Goal: Task Accomplishment & Management: Manage account settings

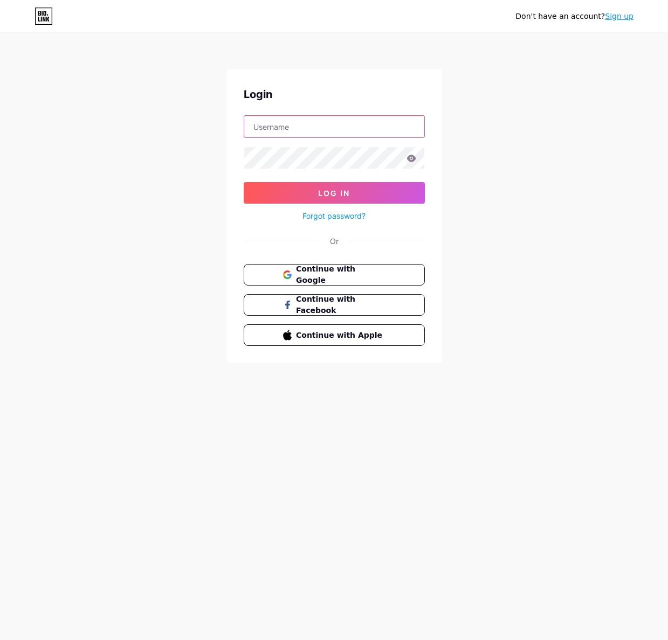
click at [284, 122] on input "text" at bounding box center [334, 127] width 180 height 22
type input "[EMAIL_ADDRESS][DOMAIN_NAME]"
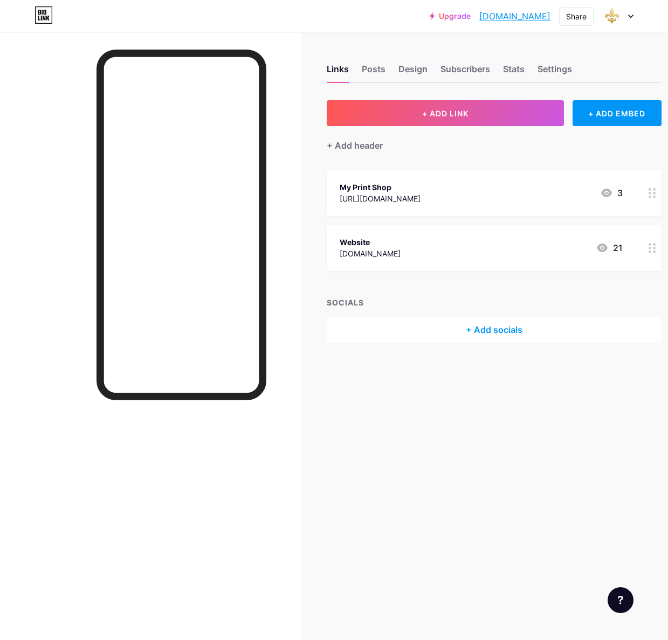
click at [630, 17] on icon at bounding box center [631, 16] width 4 height 3
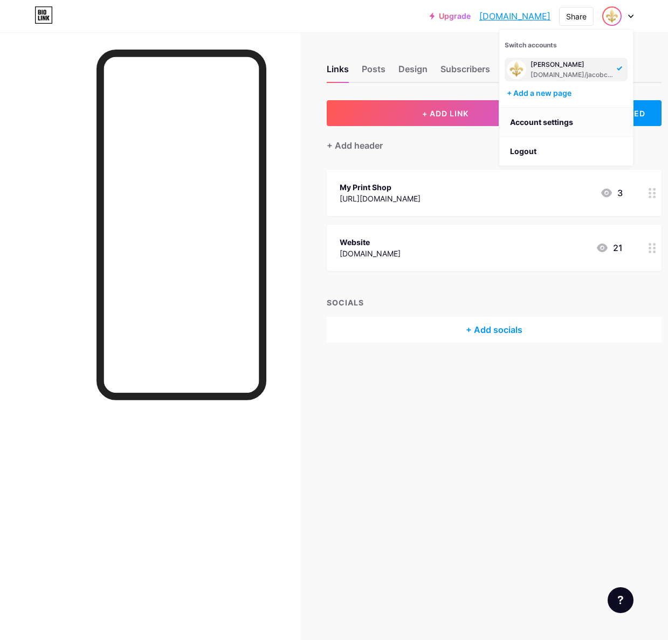
click at [536, 120] on link "Account settings" at bounding box center [566, 122] width 134 height 29
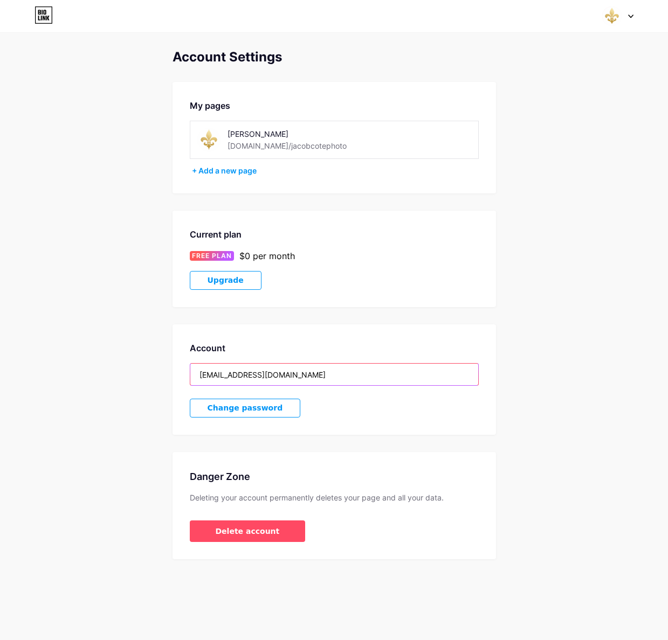
click at [261, 372] on input "[EMAIL_ADDRESS][DOMAIN_NAME]" at bounding box center [334, 375] width 288 height 22
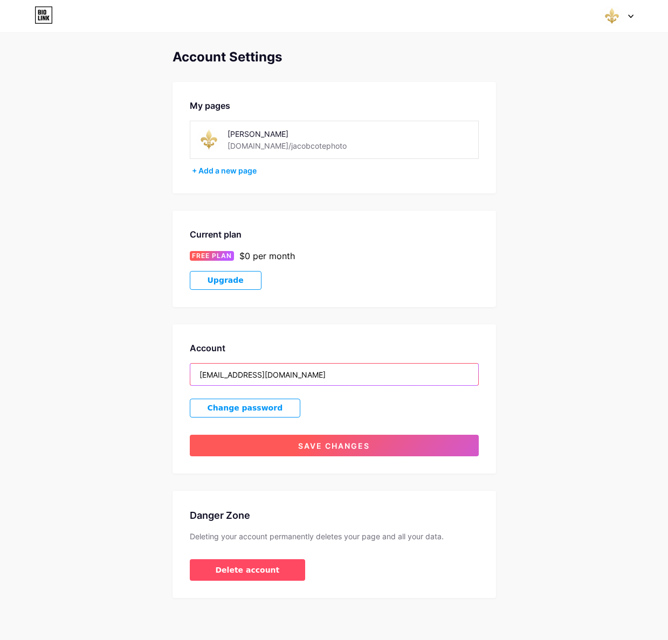
type input "[EMAIL_ADDRESS][DOMAIN_NAME]"
click at [349, 447] on span "Save changes" at bounding box center [334, 445] width 72 height 9
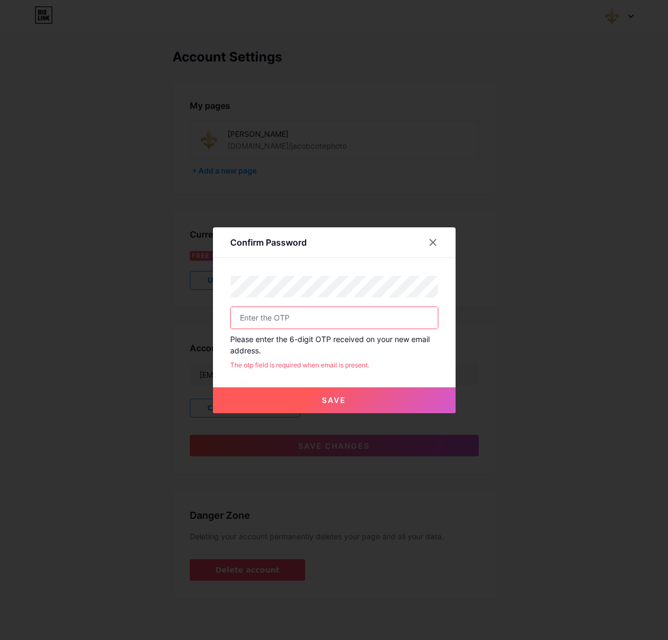
click at [367, 315] on input "text" at bounding box center [334, 318] width 207 height 22
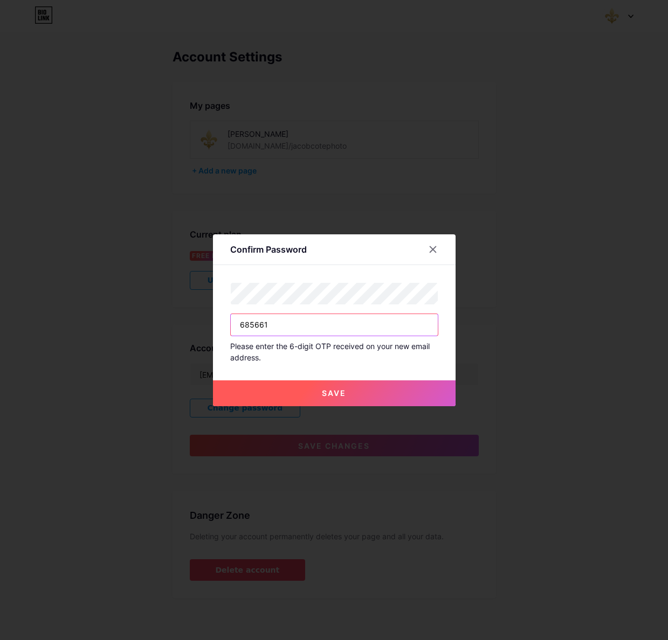
type input "685661"
click at [385, 387] on button "Save" at bounding box center [334, 394] width 243 height 26
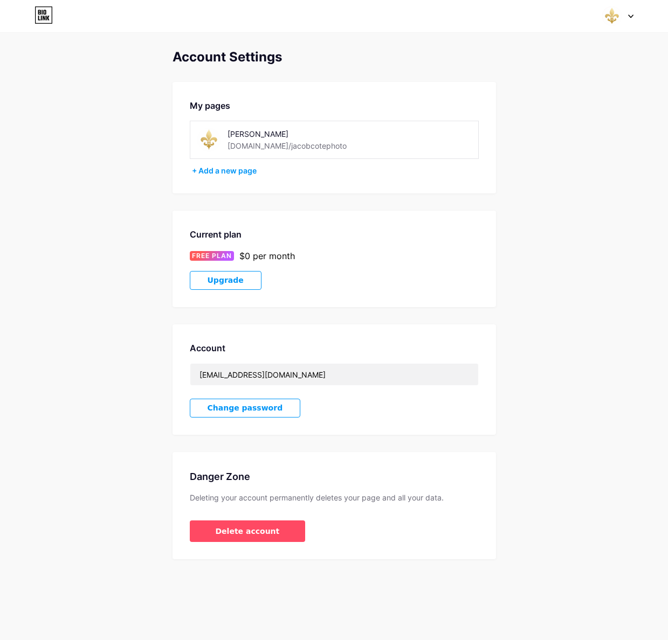
click at [247, 410] on span "Change password" at bounding box center [245, 408] width 75 height 9
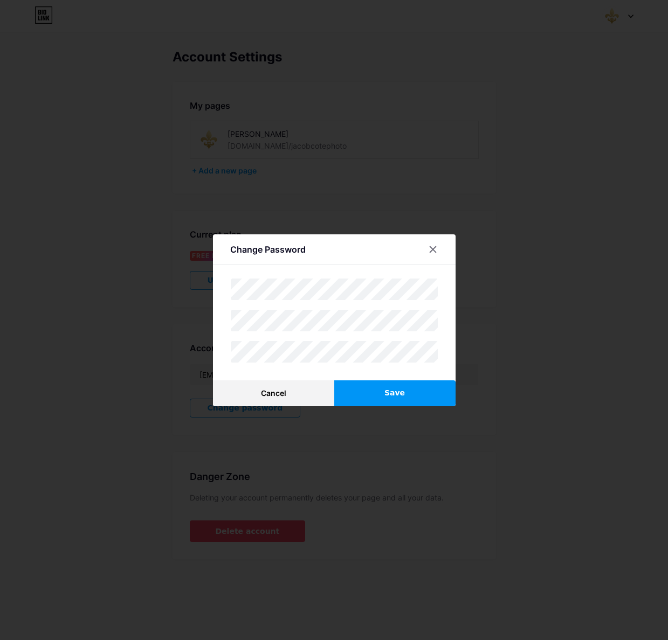
click at [379, 394] on button "Save" at bounding box center [394, 394] width 121 height 26
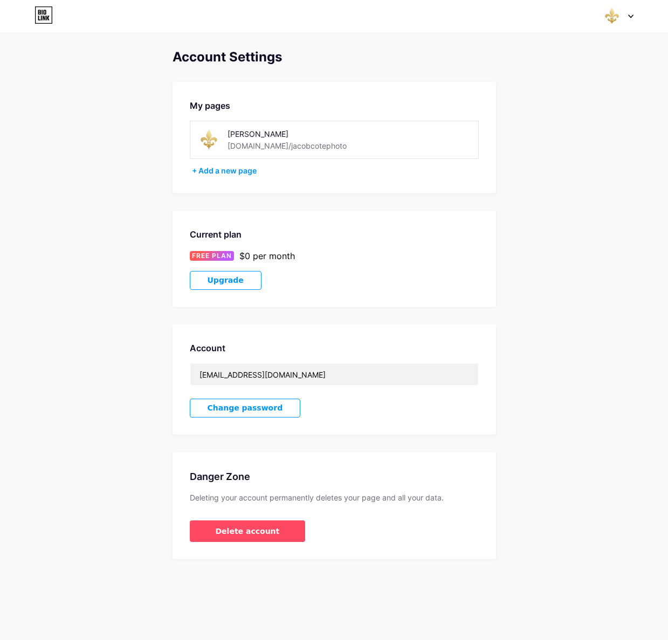
click at [40, 18] on icon at bounding box center [43, 14] width 18 height 17
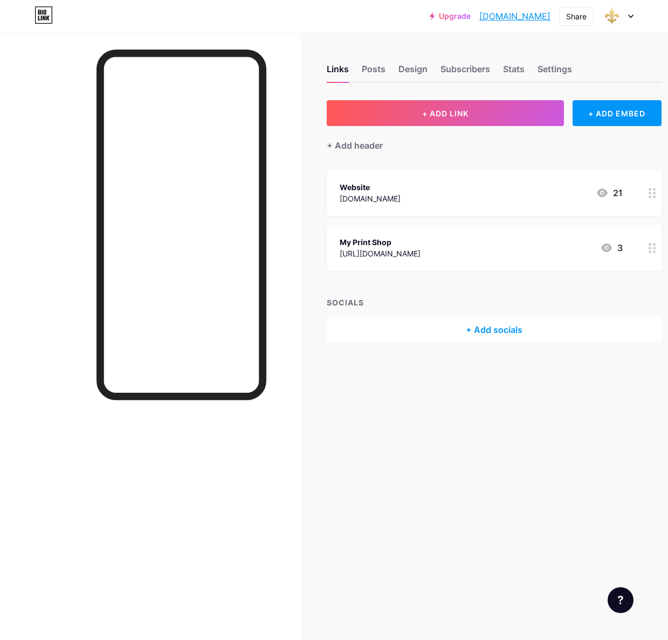
click at [505, 326] on div "+ Add socials" at bounding box center [494, 330] width 335 height 26
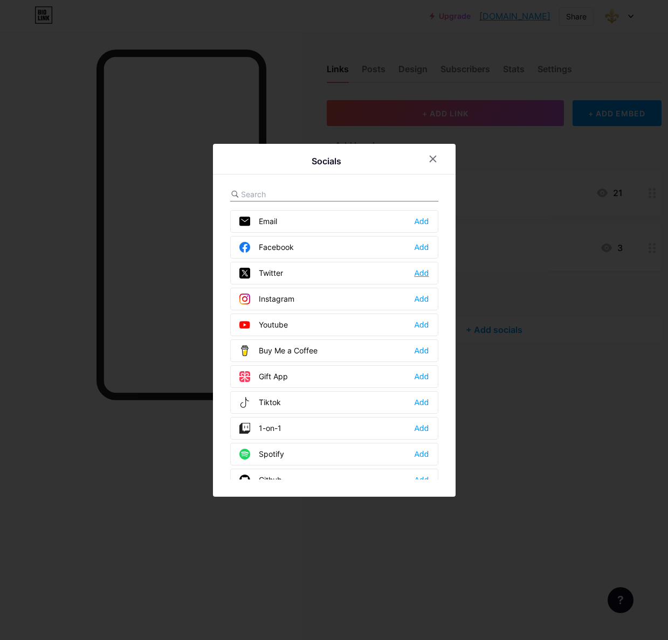
click at [419, 272] on div "Add" at bounding box center [421, 273] width 15 height 11
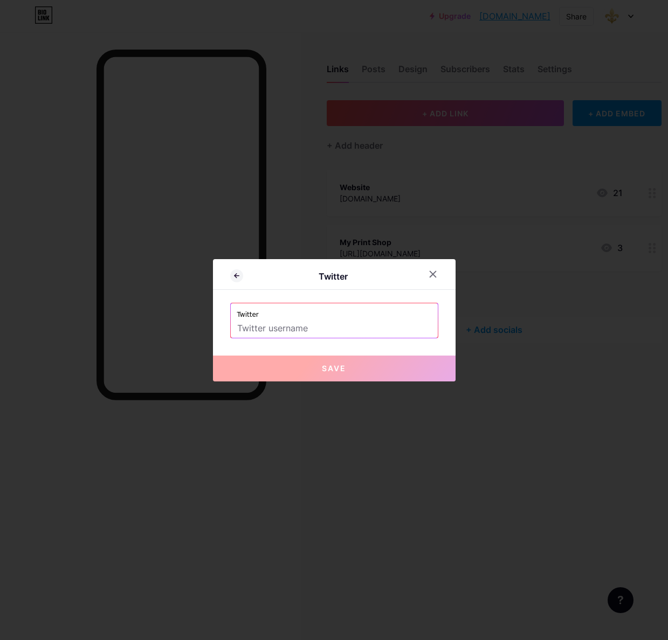
click at [295, 329] on input "text" at bounding box center [334, 329] width 194 height 18
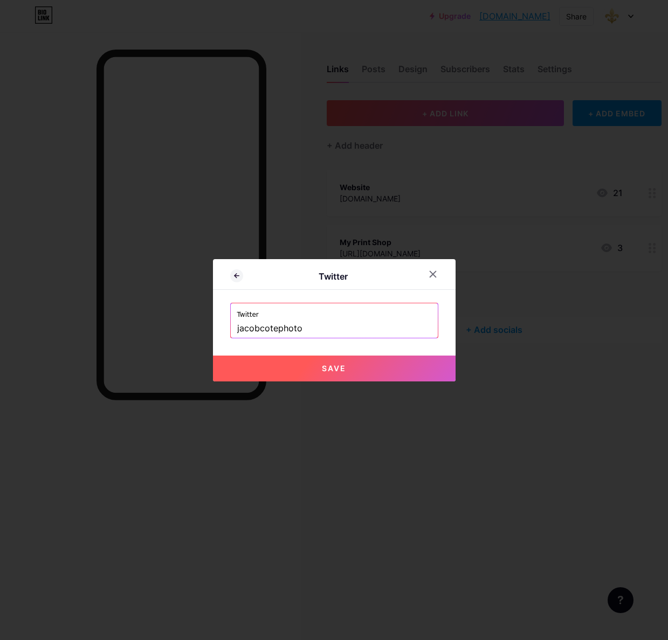
click at [440, 345] on div "Twitter Twitter jacobcotephoto Save" at bounding box center [334, 320] width 243 height 122
click at [352, 366] on button "Save" at bounding box center [334, 369] width 243 height 26
type input "[URL][DOMAIN_NAME]"
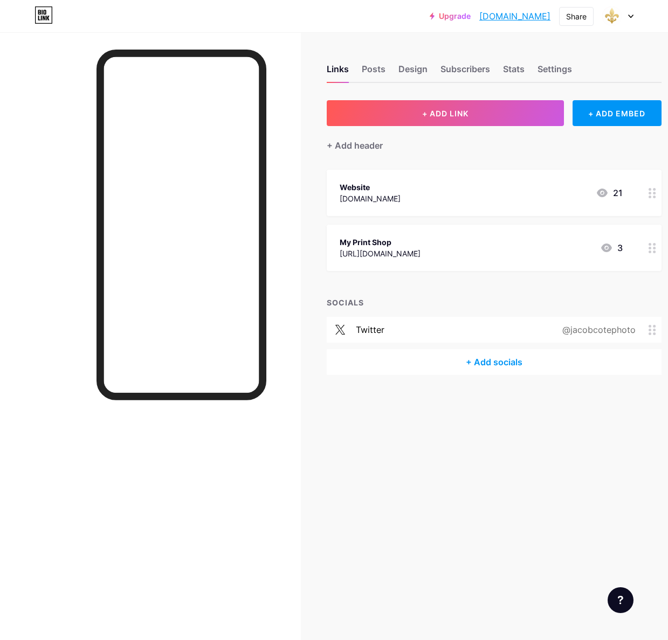
click at [653, 326] on circle at bounding box center [654, 326] width 3 height 3
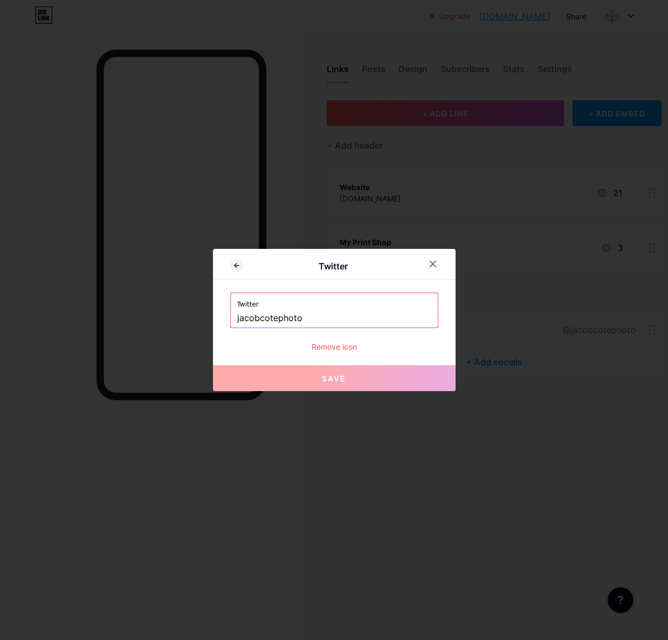
click at [339, 350] on div "Remove icon" at bounding box center [334, 346] width 208 height 11
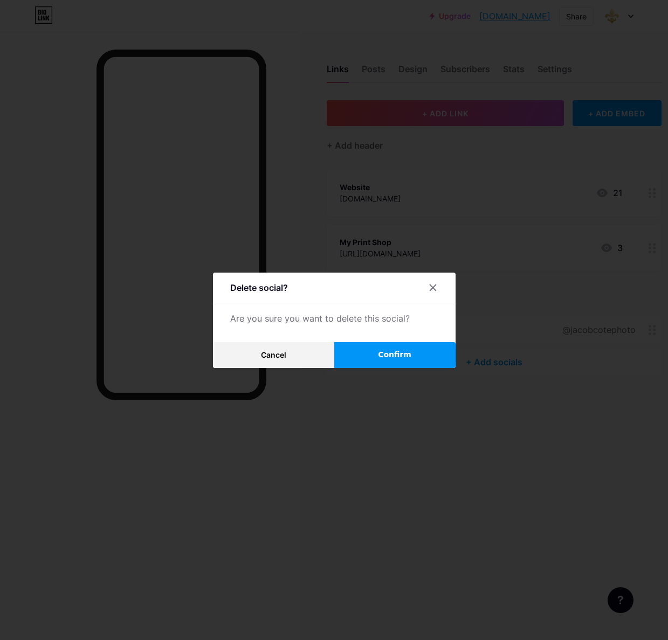
click at [386, 354] on span "Confirm" at bounding box center [394, 354] width 33 height 11
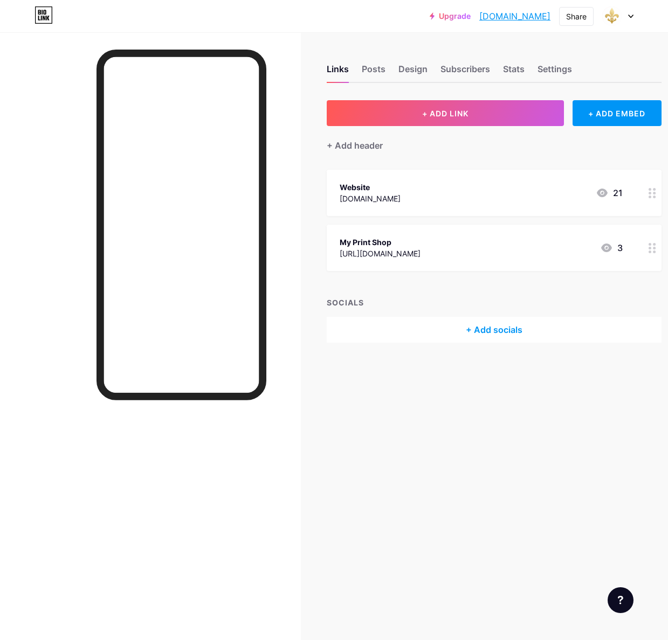
click at [650, 247] on circle at bounding box center [649, 248] width 3 height 3
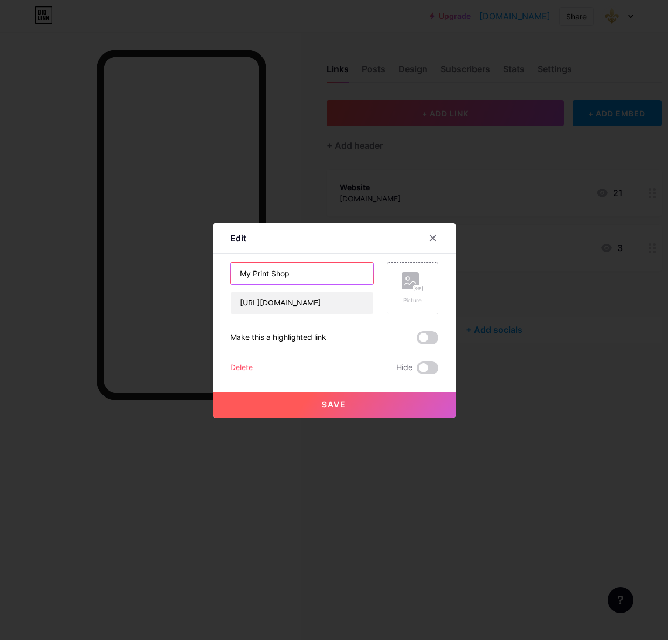
drag, startPoint x: 252, startPoint y: 274, endPoint x: 230, endPoint y: 273, distance: 21.6
click at [231, 273] on input "My Print Shop" at bounding box center [302, 274] width 142 height 22
click at [264, 272] on input "Print Shop" at bounding box center [302, 274] width 142 height 22
click at [265, 273] on input "Print Shop" at bounding box center [302, 274] width 142 height 22
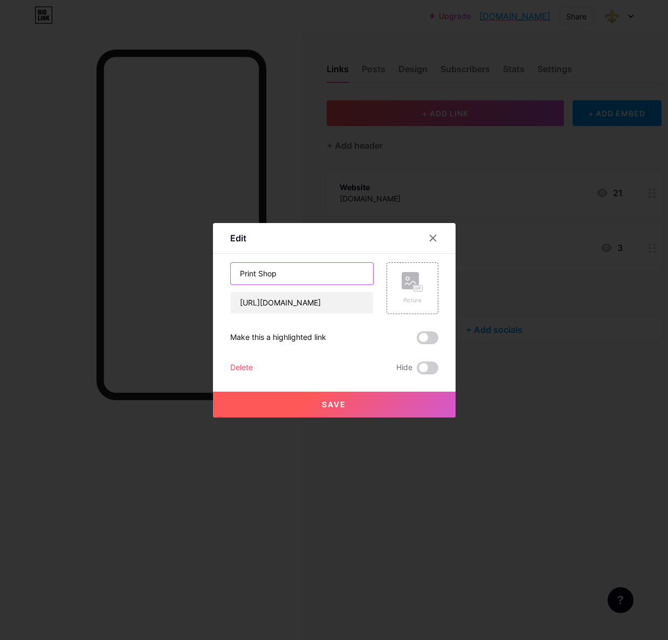
click at [265, 273] on input "Print Shop" at bounding box center [302, 274] width 142 height 22
type input "Print Store"
click at [338, 403] on span "Save" at bounding box center [334, 404] width 24 height 9
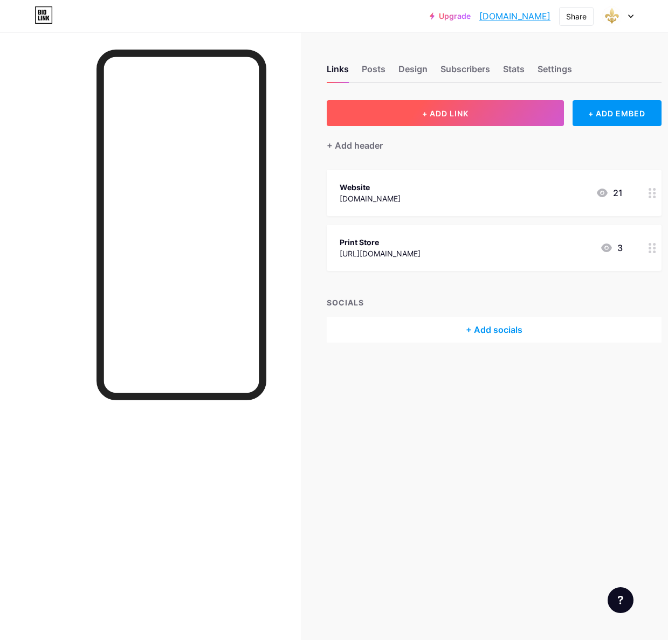
click at [420, 107] on button "+ ADD LINK" at bounding box center [445, 113] width 237 height 26
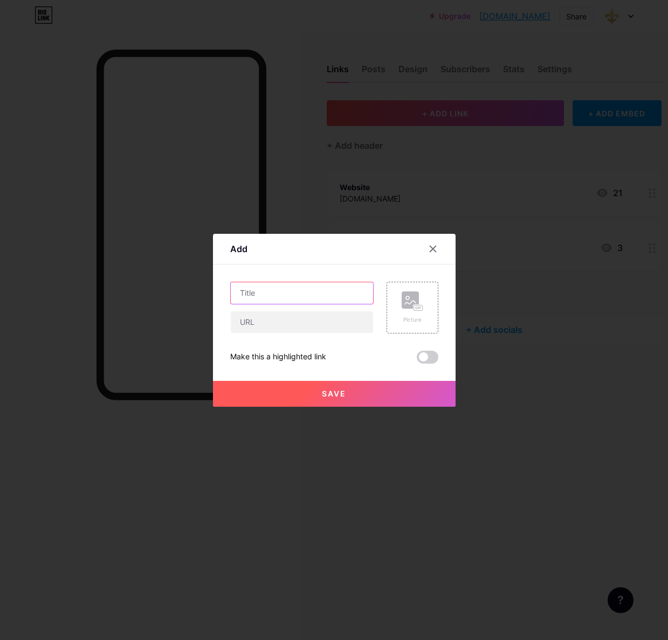
click at [269, 291] on input "text" at bounding box center [302, 293] width 142 height 22
type input "Newsletter Sign Up"
click at [274, 323] on input "text" at bounding box center [302, 323] width 142 height 22
paste input "[URL][DOMAIN_NAME]"
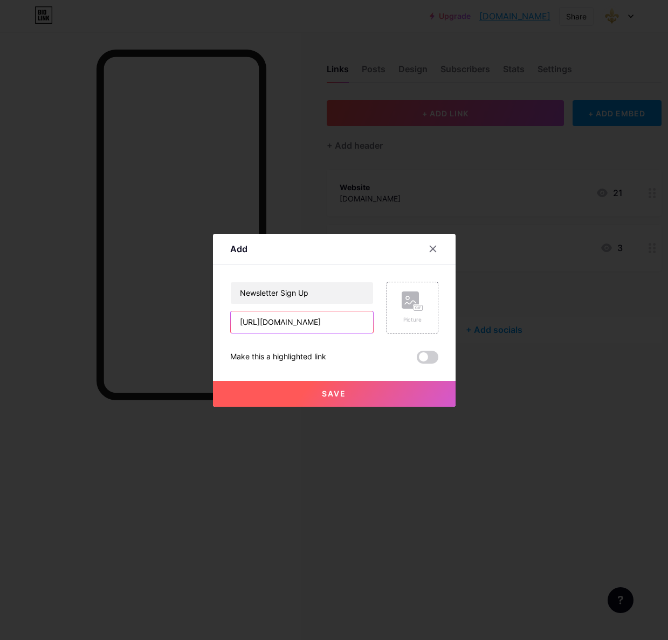
type input "[URL][DOMAIN_NAME]"
click at [340, 399] on button "Save" at bounding box center [334, 394] width 243 height 26
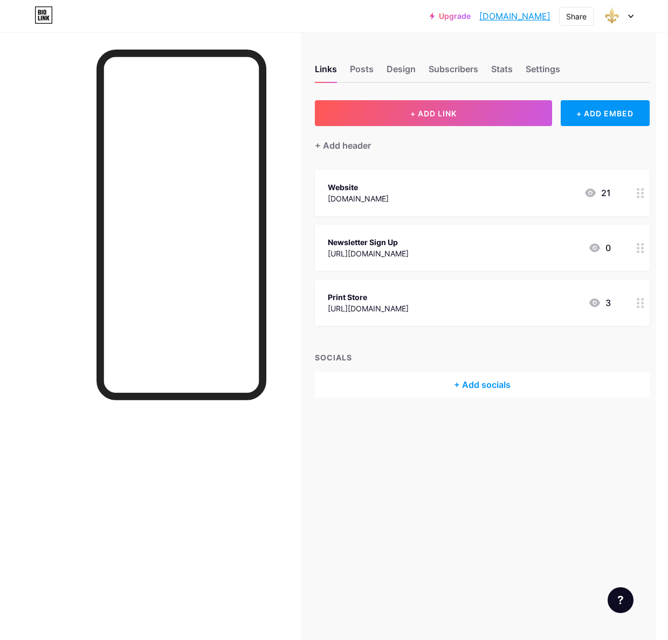
scroll to position [0, 17]
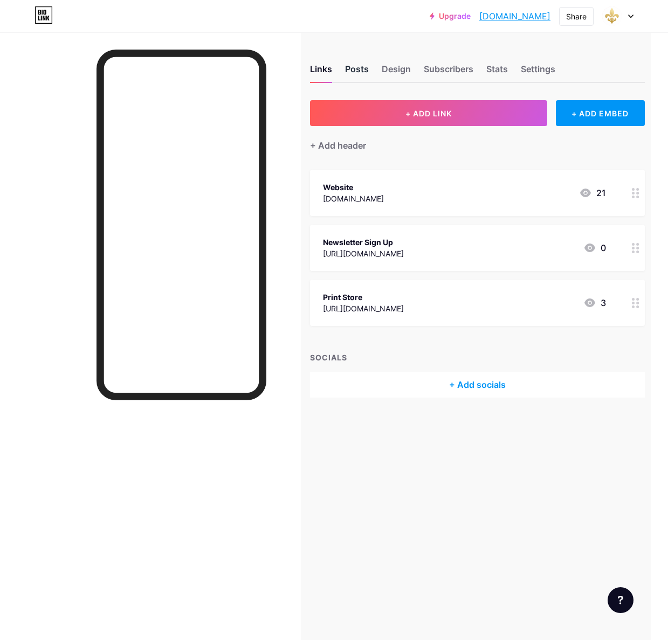
click at [349, 73] on div "Posts" at bounding box center [357, 72] width 24 height 19
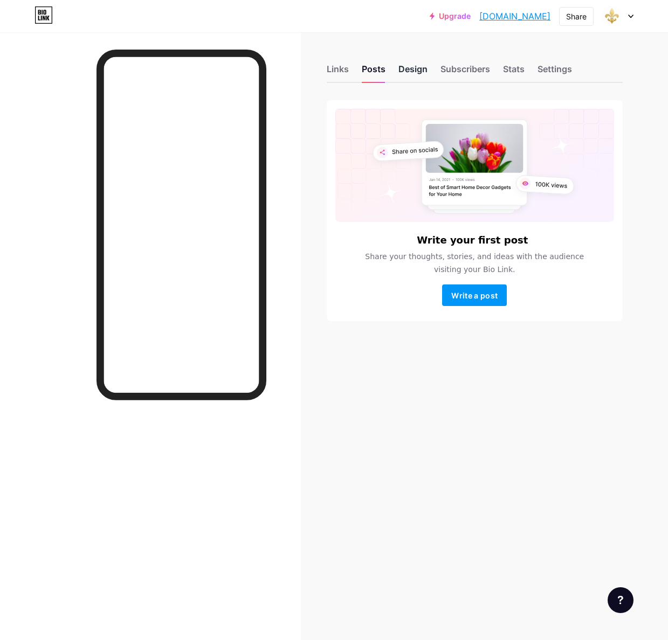
click at [398, 70] on div "Design" at bounding box center [412, 72] width 29 height 19
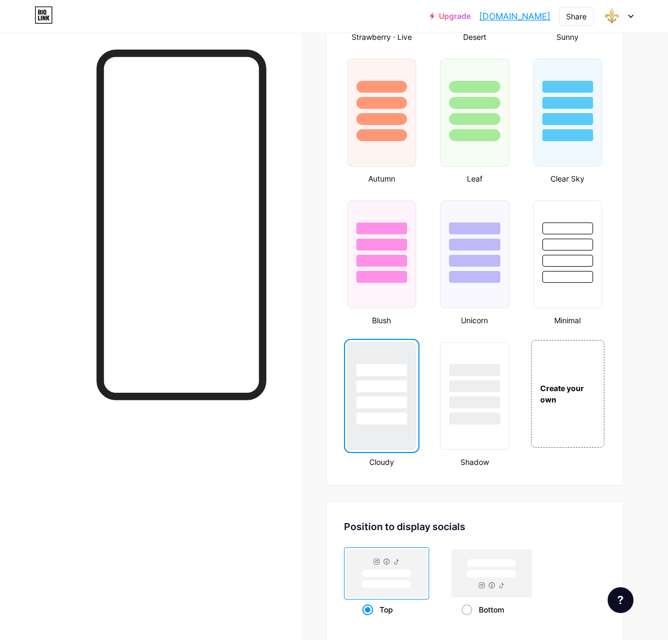
scroll to position [1026, 0]
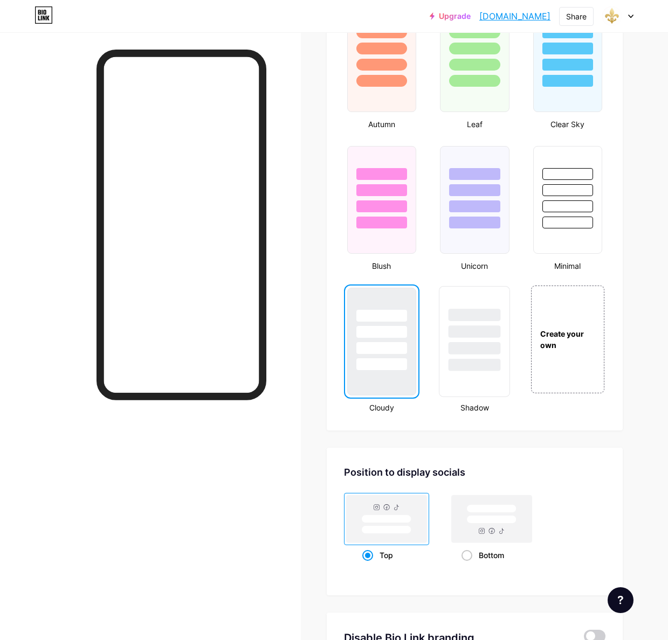
click at [477, 296] on div at bounding box center [474, 329] width 70 height 85
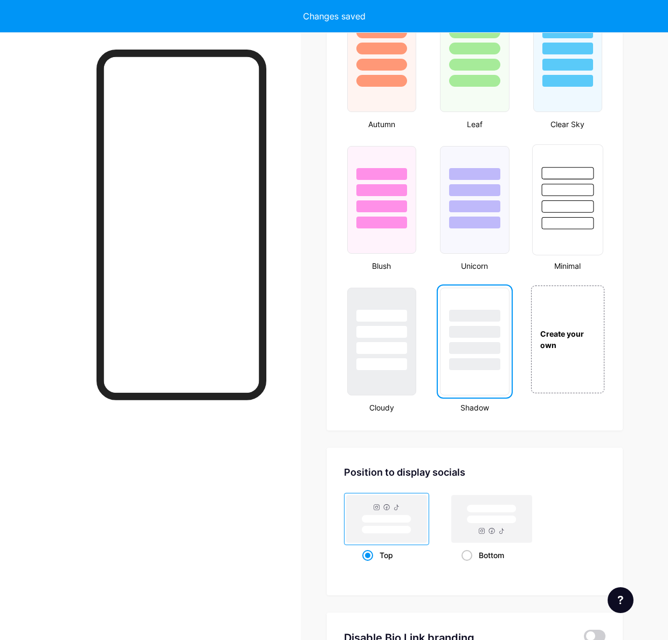
click at [569, 204] on div at bounding box center [567, 207] width 52 height 12
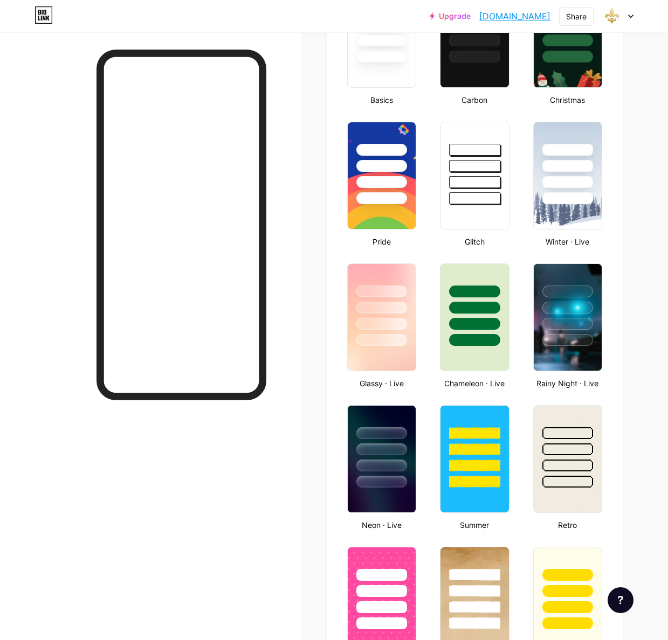
scroll to position [39, 0]
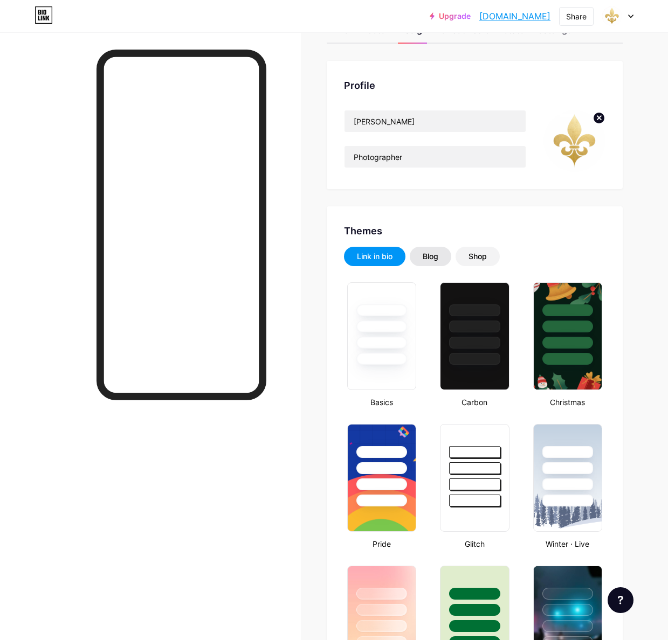
click at [437, 258] on div "Blog" at bounding box center [431, 256] width 16 height 11
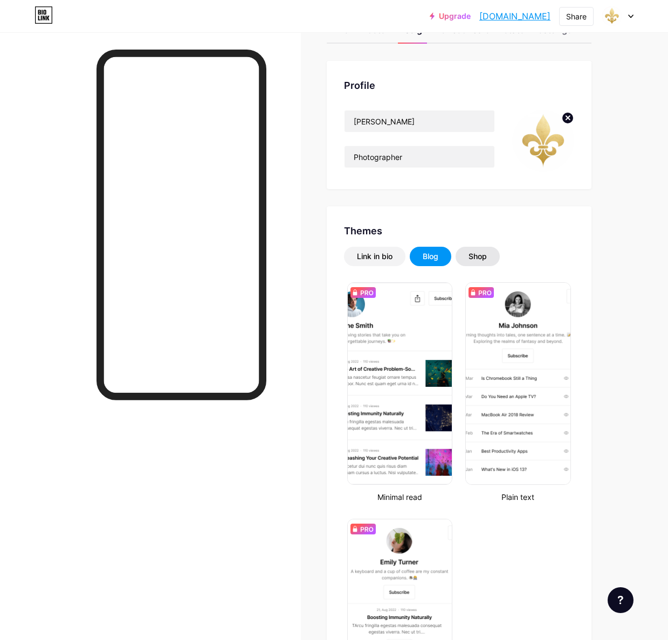
click at [470, 259] on div "Shop" at bounding box center [477, 256] width 18 height 11
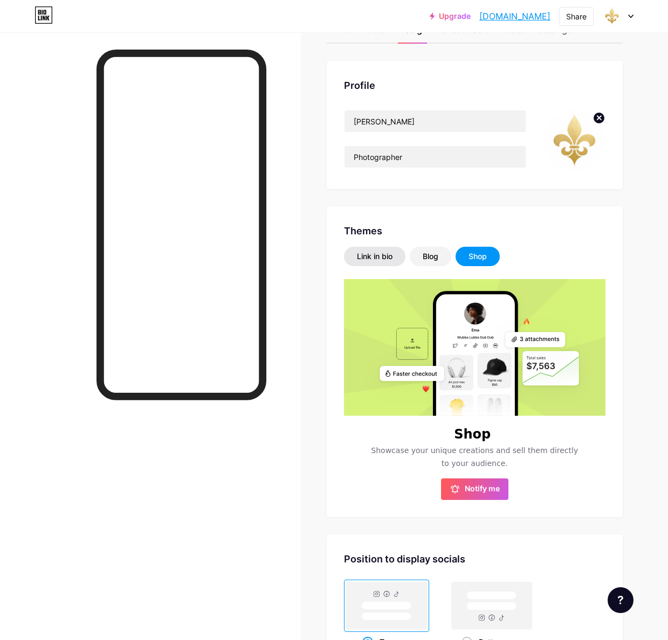
click at [370, 258] on div "Link in bio" at bounding box center [375, 256] width 36 height 11
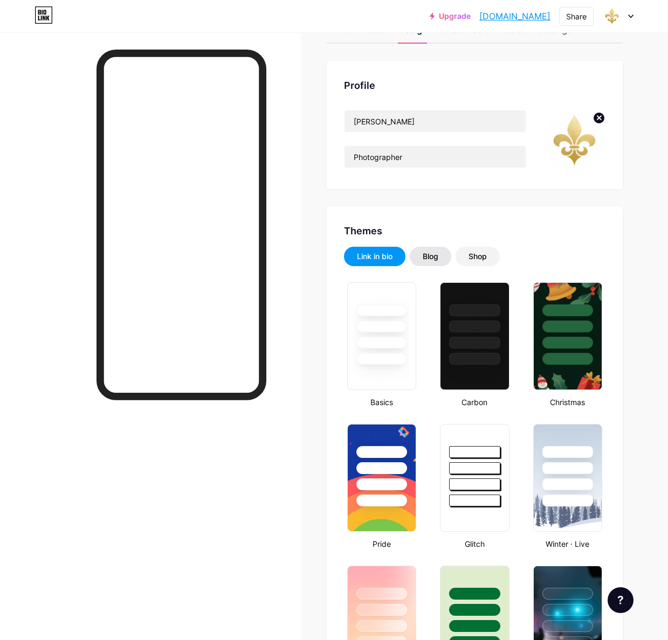
scroll to position [0, 0]
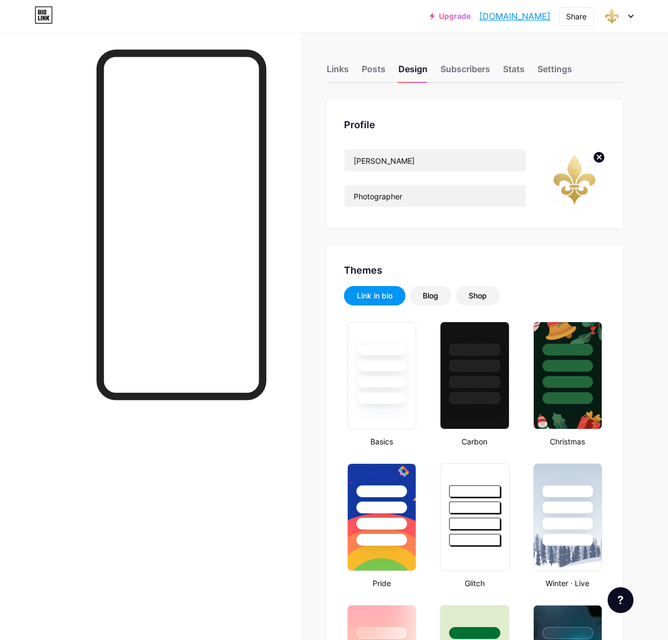
drag, startPoint x: 569, startPoint y: 176, endPoint x: 611, endPoint y: 165, distance: 43.0
click at [570, 176] on img at bounding box center [574, 180] width 62 height 62
click at [599, 158] on circle at bounding box center [599, 157] width 12 height 12
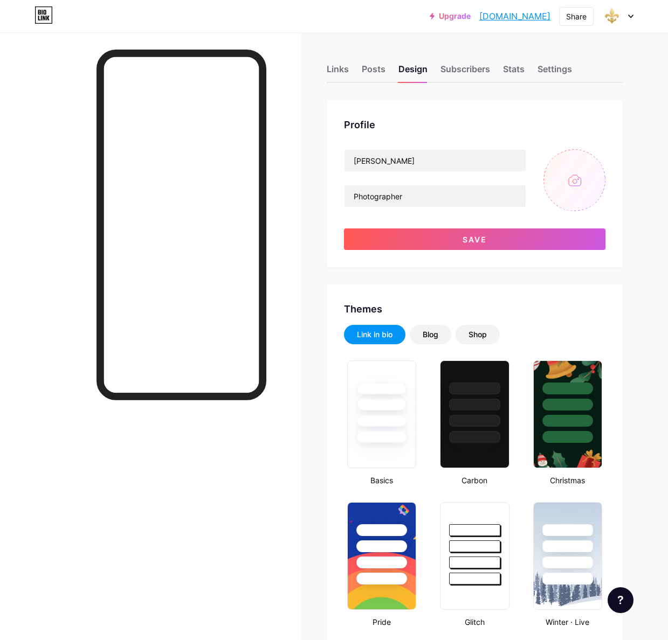
click at [576, 182] on input "file" at bounding box center [574, 180] width 62 height 62
type input "C:\fakepath\2024 Headshot.jpg"
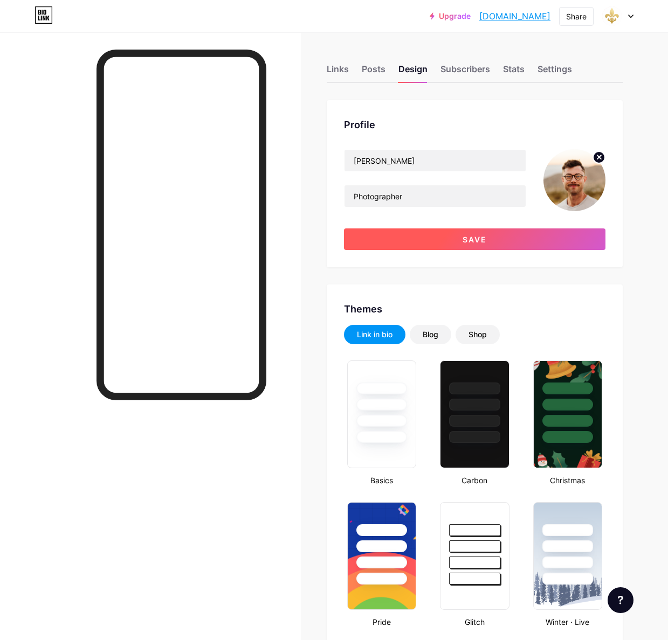
click at [454, 239] on button "Save" at bounding box center [474, 240] width 261 height 22
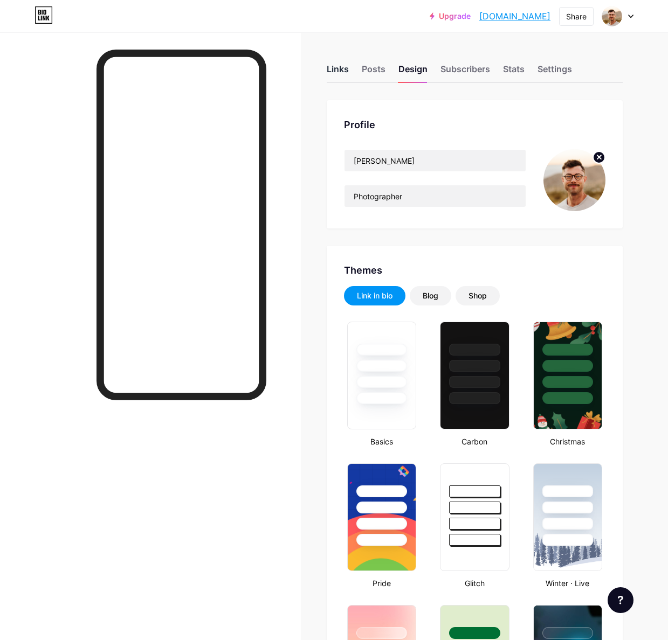
click at [329, 70] on div "Links" at bounding box center [338, 72] width 22 height 19
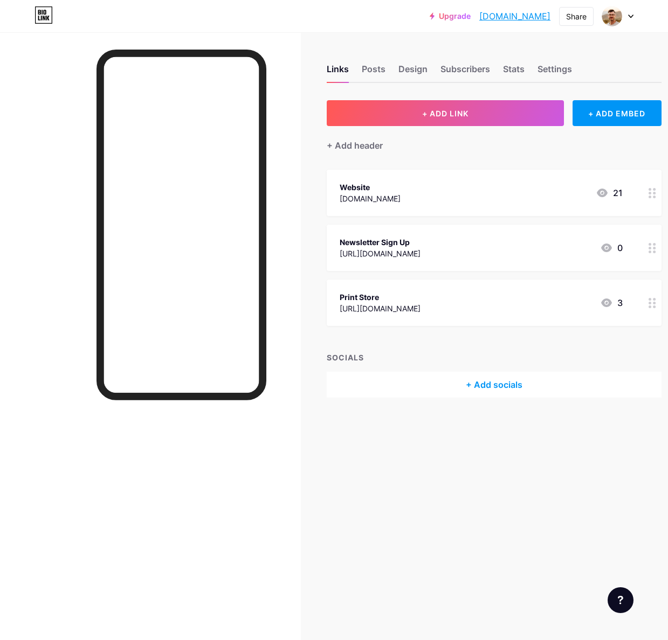
click at [650, 246] on icon at bounding box center [652, 248] width 8 height 10
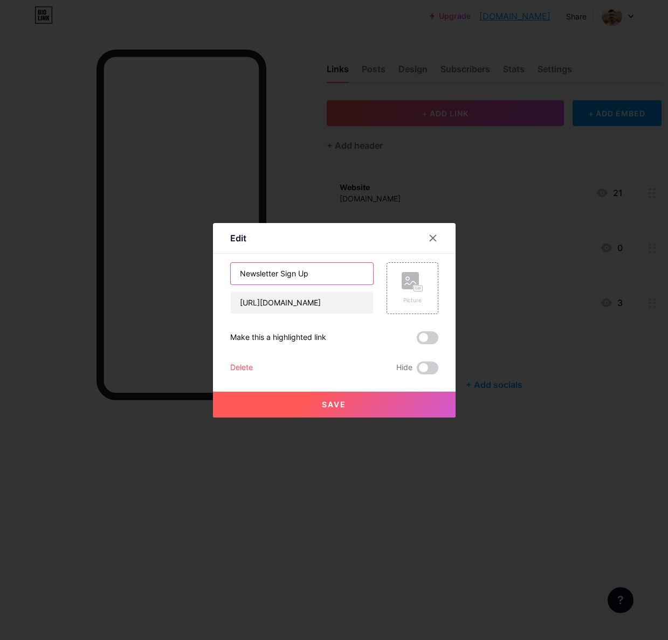
click at [299, 277] on input "Newsletter Sign Up" at bounding box center [302, 274] width 142 height 22
type input "Newsletter Sign-up"
click at [326, 410] on button "Save" at bounding box center [334, 405] width 243 height 26
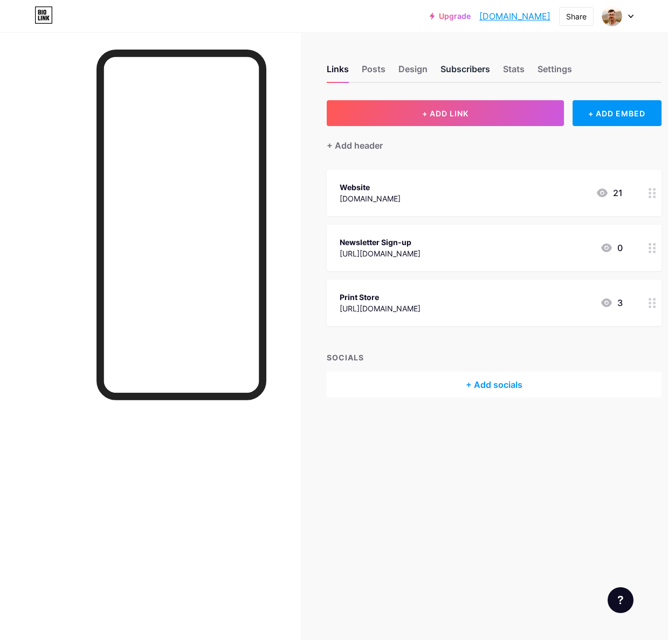
click at [474, 68] on div "Subscribers" at bounding box center [465, 72] width 50 height 19
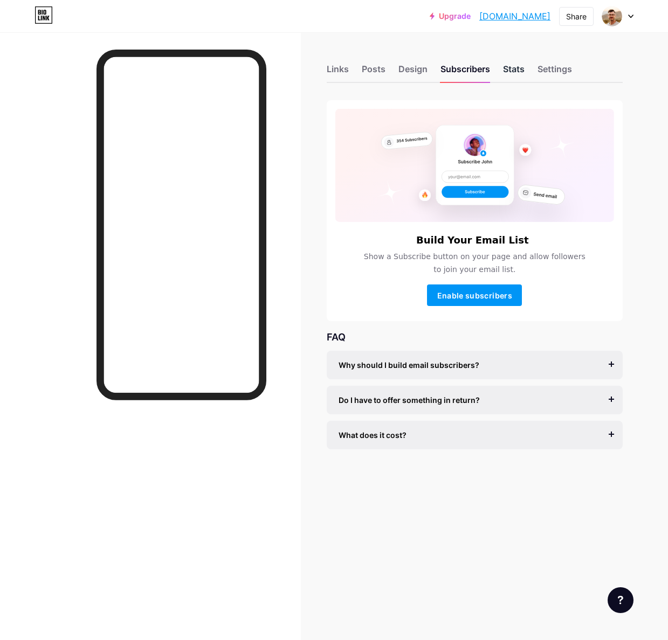
click at [514, 69] on div "Stats" at bounding box center [514, 72] width 22 height 19
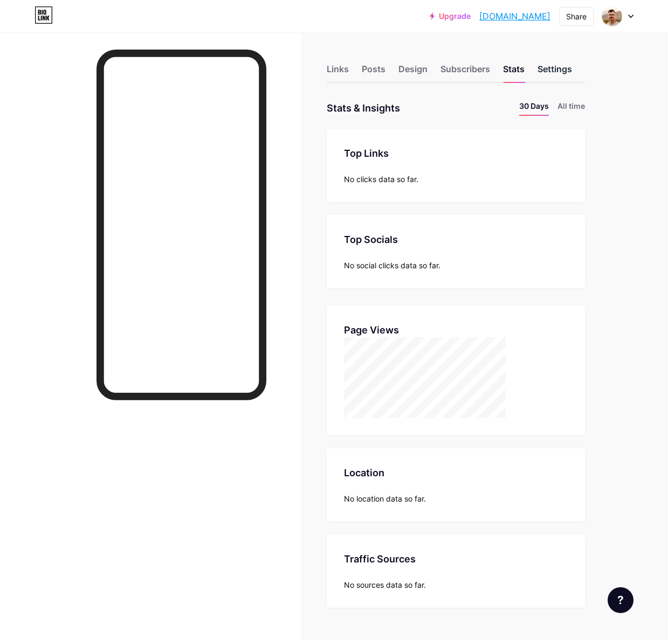
click at [557, 72] on div "Settings" at bounding box center [554, 72] width 34 height 19
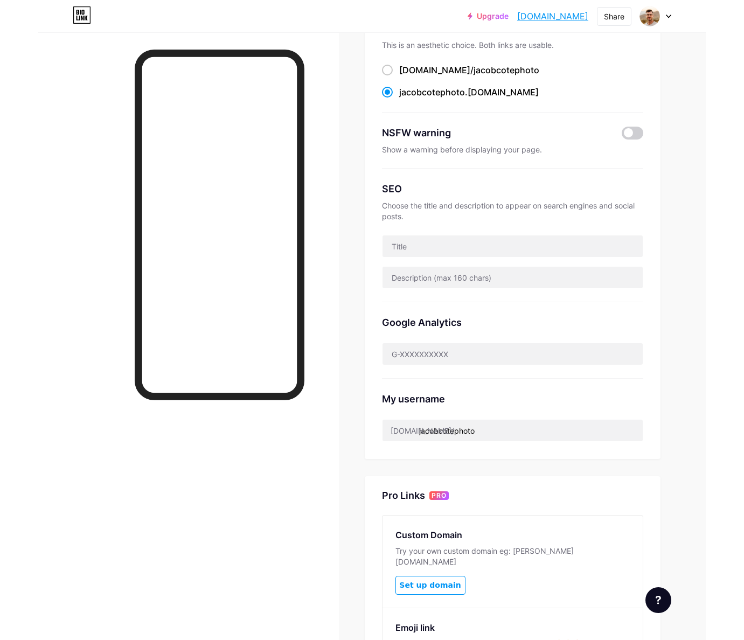
scroll to position [90, 0]
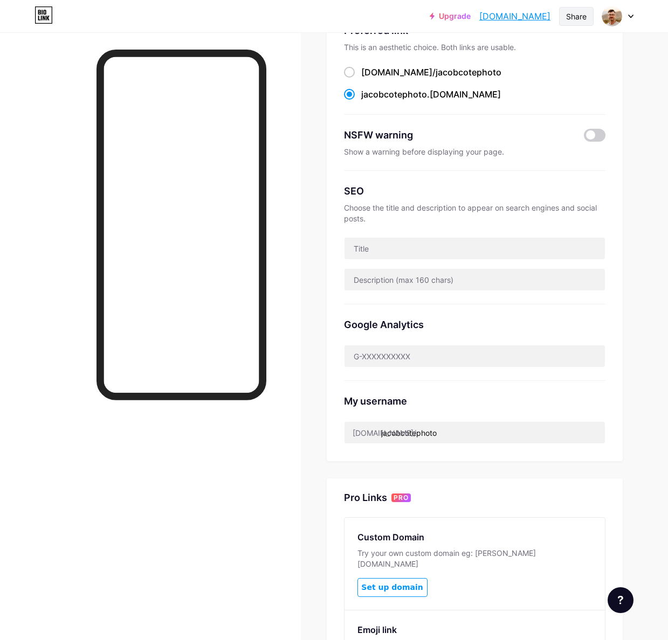
click at [568, 18] on div "Share" at bounding box center [576, 16] width 20 height 11
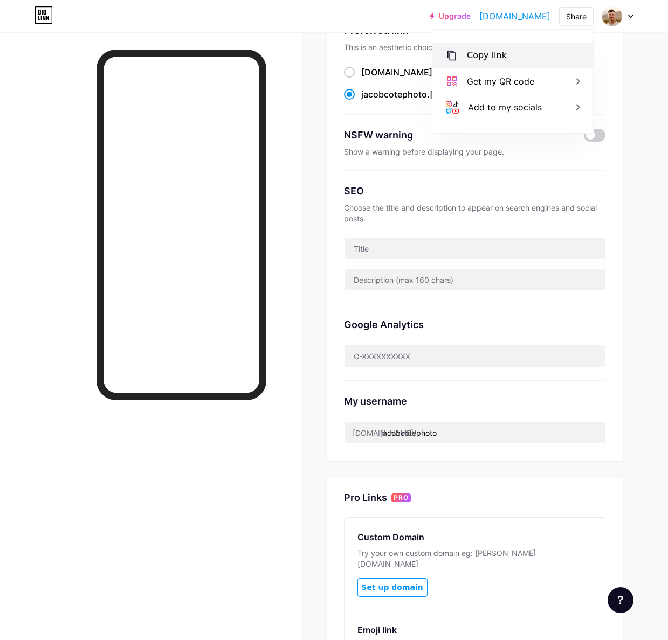
click at [485, 54] on div "Copy link" at bounding box center [487, 55] width 40 height 13
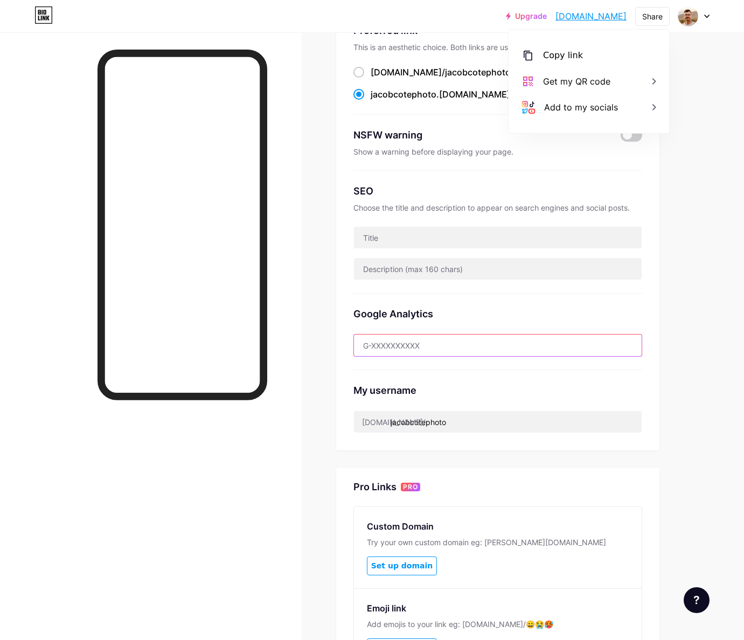
click at [405, 350] on input "text" at bounding box center [498, 346] width 288 height 22
paste input "G-15XZSF5BJT"
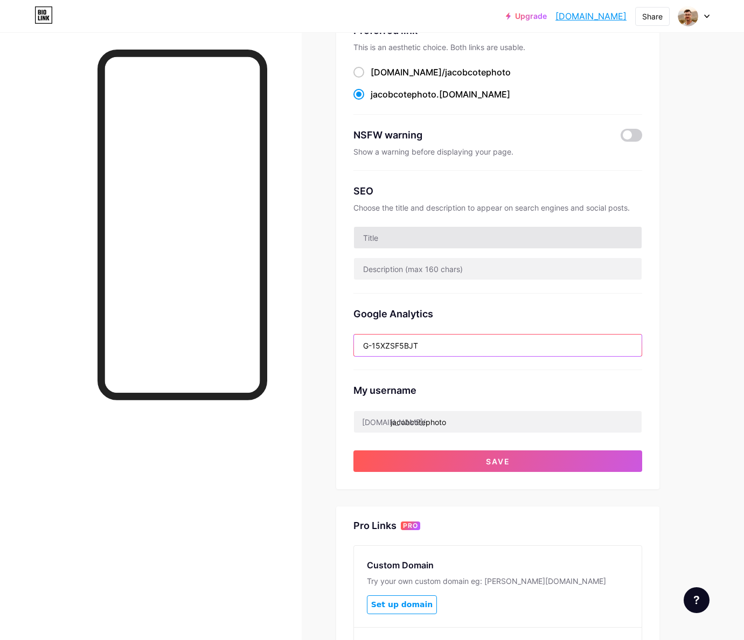
type input "G-15XZSF5BJT"
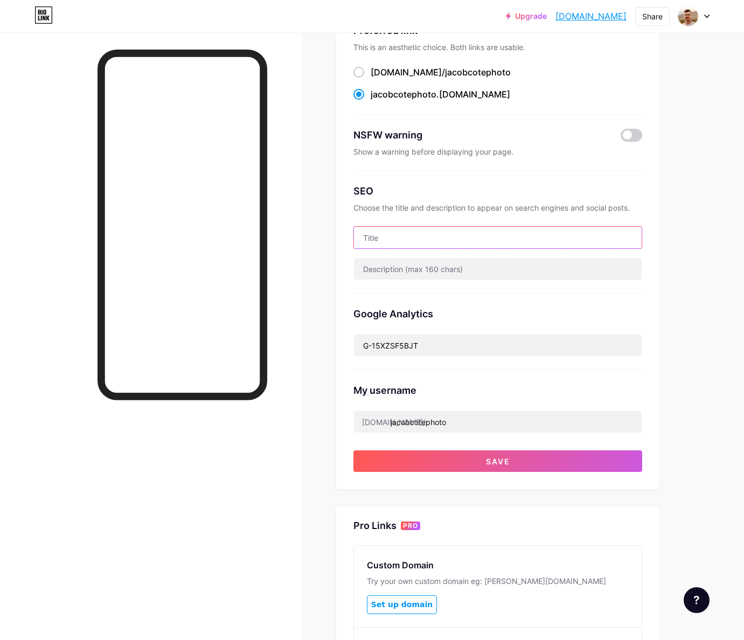
click at [410, 236] on input "text" at bounding box center [498, 238] width 288 height 22
type input "[PERSON_NAME] Photography"
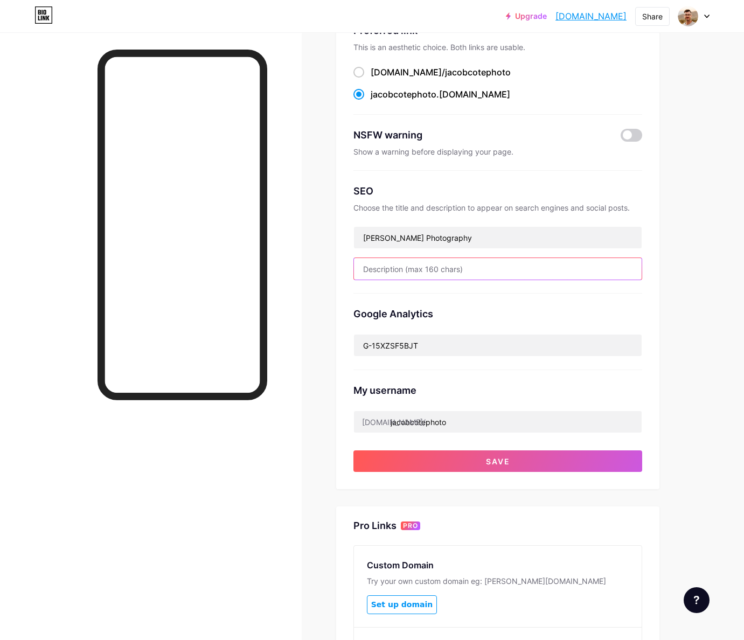
scroll to position [88, 0]
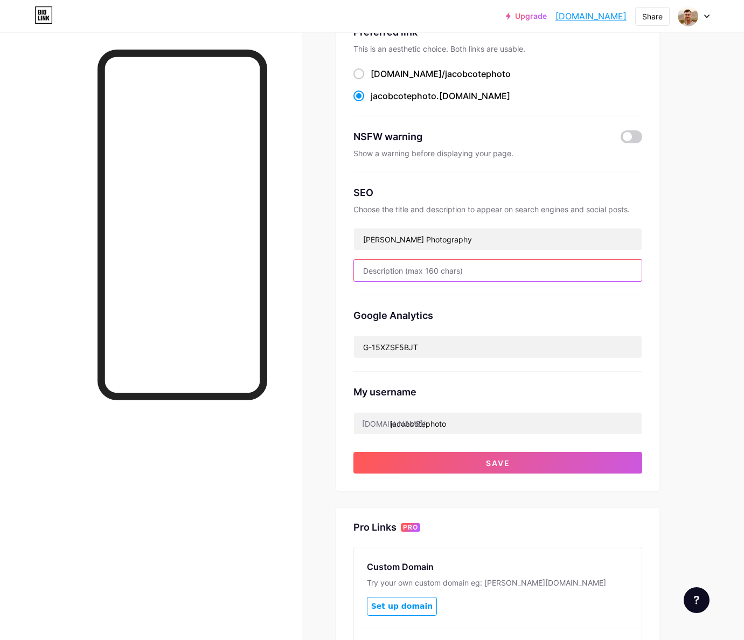
click at [436, 265] on input "text" at bounding box center [498, 271] width 288 height 22
type input "A"
click at [593, 300] on div "Google Analytics G-15XZSF5BJT" at bounding box center [498, 333] width 289 height 77
drag, startPoint x: 416, startPoint y: 281, endPoint x: 419, endPoint y: 267, distance: 14.9
click at [417, 280] on div "SEO Choose the title and description to appear on search engines and social pos…" at bounding box center [498, 233] width 289 height 123
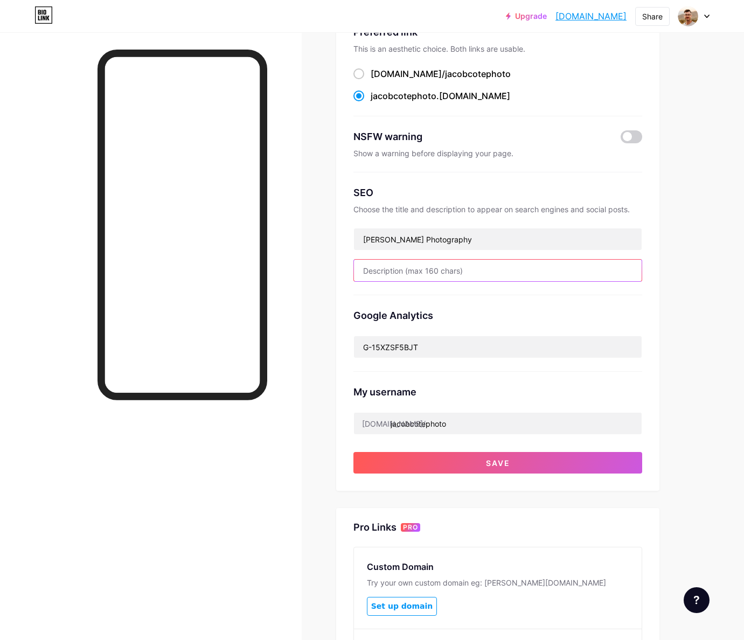
click at [419, 267] on input "text" at bounding box center [498, 271] width 288 height 22
paste input "[DEMOGRAPHIC_DATA] photographer [PERSON_NAME] specializes in architecture, inte…"
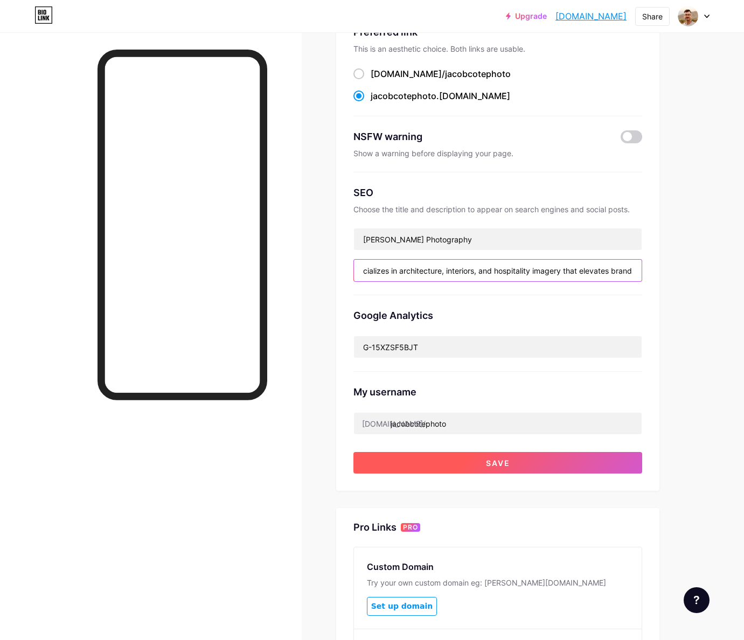
type input "[DEMOGRAPHIC_DATA] photographer [PERSON_NAME] specializes in architecture, inte…"
click at [515, 465] on button "Save" at bounding box center [498, 463] width 289 height 22
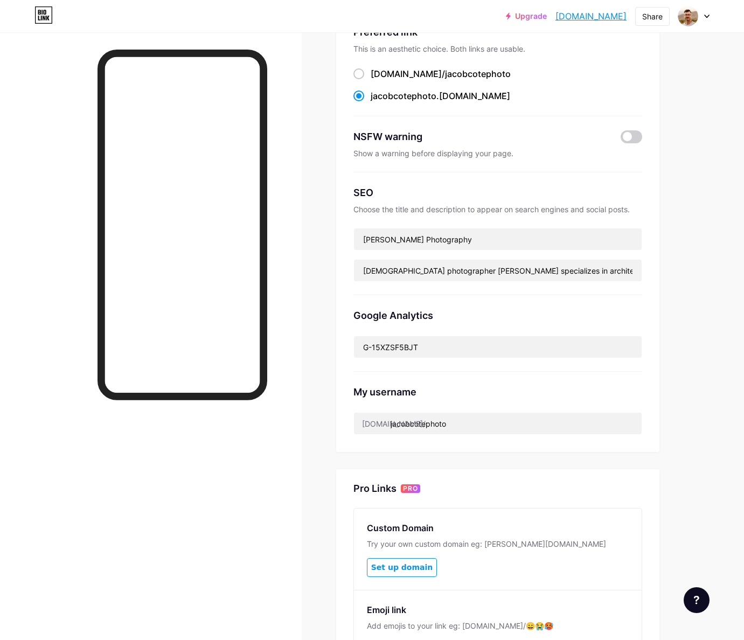
scroll to position [0, 0]
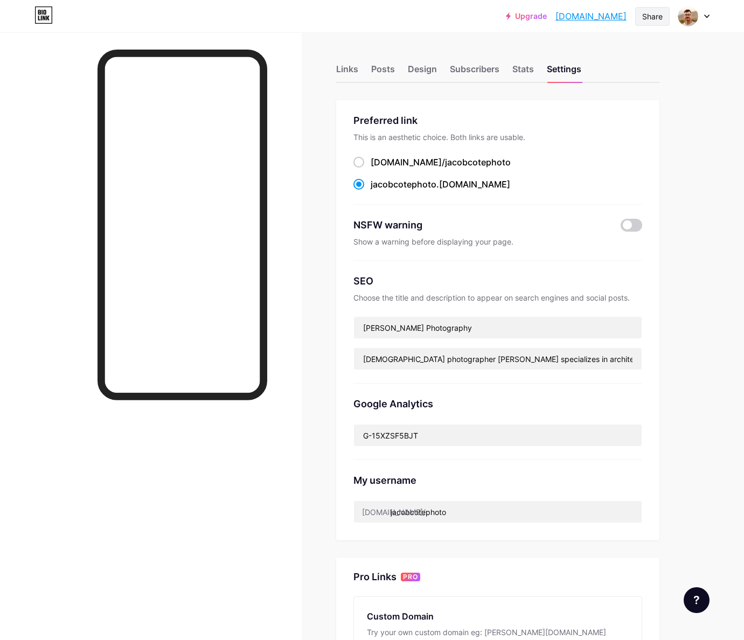
click at [646, 15] on div "Share" at bounding box center [653, 16] width 20 height 11
click at [576, 52] on div "Copy link" at bounding box center [563, 55] width 40 height 13
click at [667, 147] on div "Upgrade jacobcotephoto.... [DOMAIN_NAME] Share Copy link [DOMAIN_NAME] Get my Q…" at bounding box center [372, 426] width 744 height 852
click at [526, 70] on div "Stats" at bounding box center [524, 72] width 22 height 19
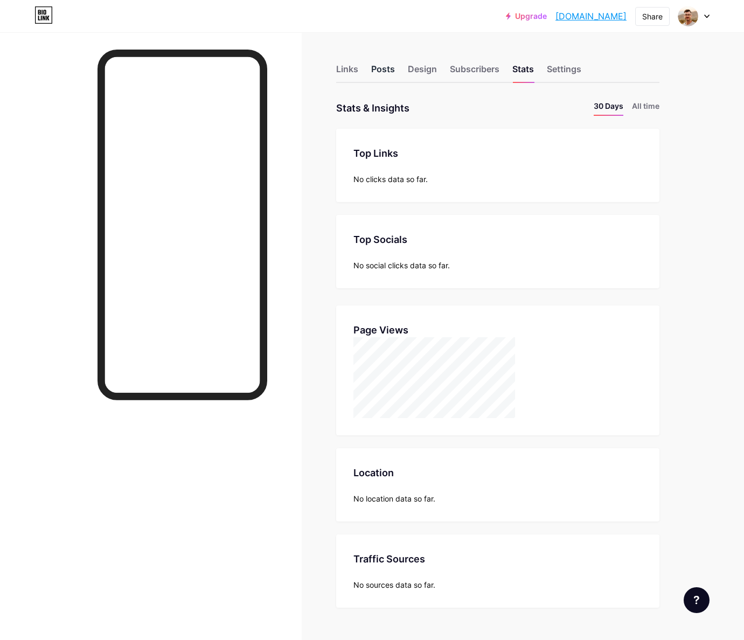
click at [379, 74] on div "Posts" at bounding box center [383, 72] width 24 height 19
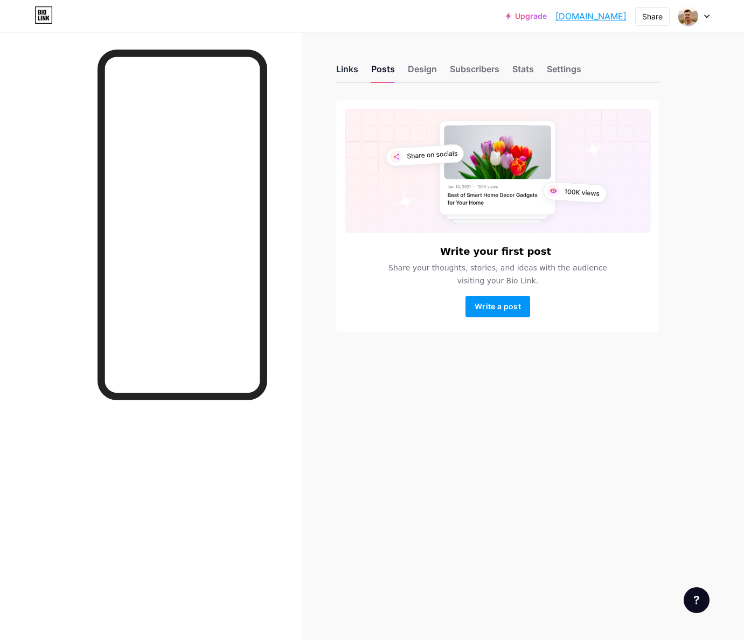
click at [349, 74] on div "Links" at bounding box center [347, 72] width 22 height 19
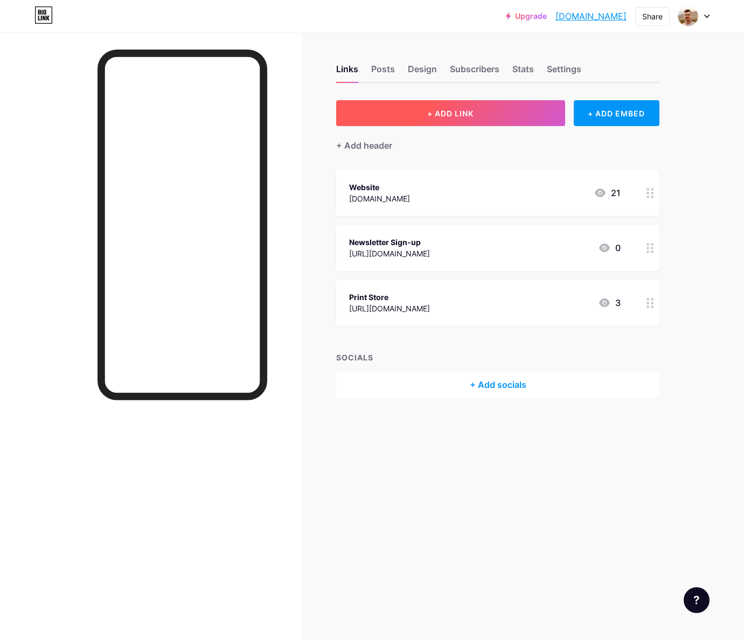
click at [421, 119] on button "+ ADD LINK" at bounding box center [450, 113] width 229 height 26
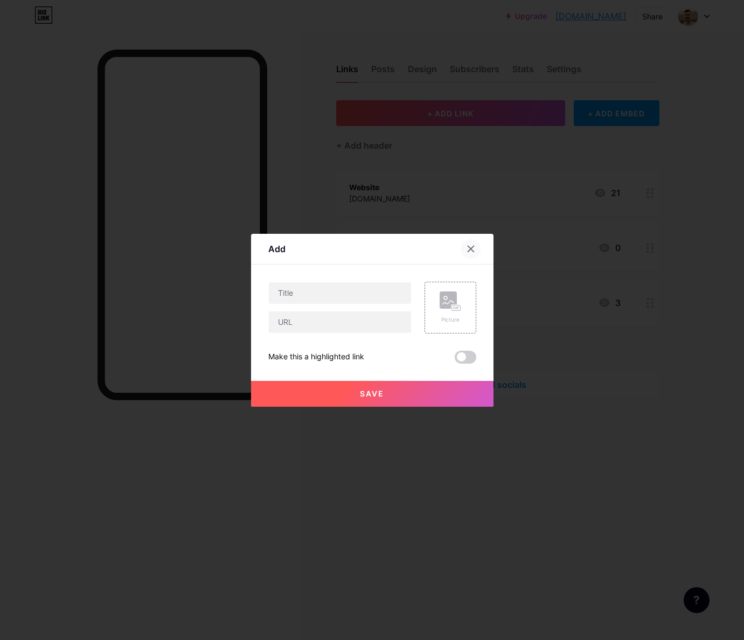
click at [477, 247] on div at bounding box center [470, 248] width 19 height 19
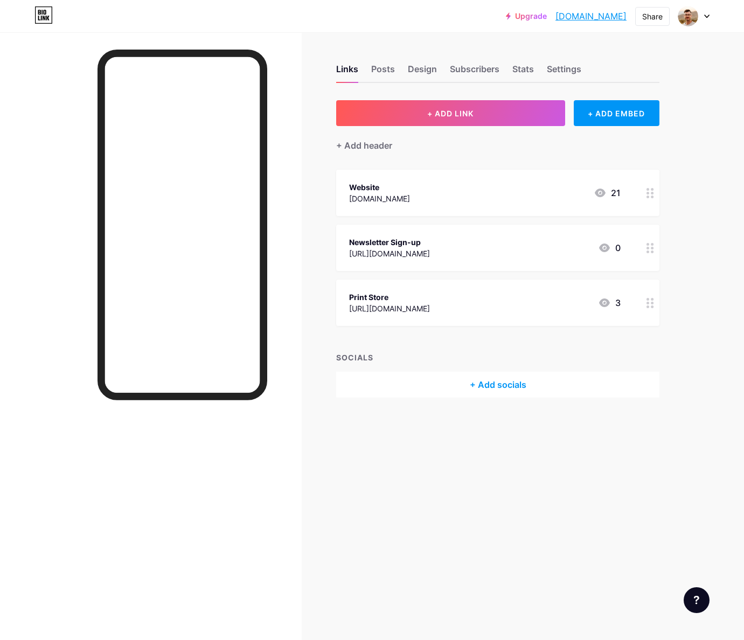
click at [496, 386] on div "+ Add socials" at bounding box center [497, 385] width 323 height 26
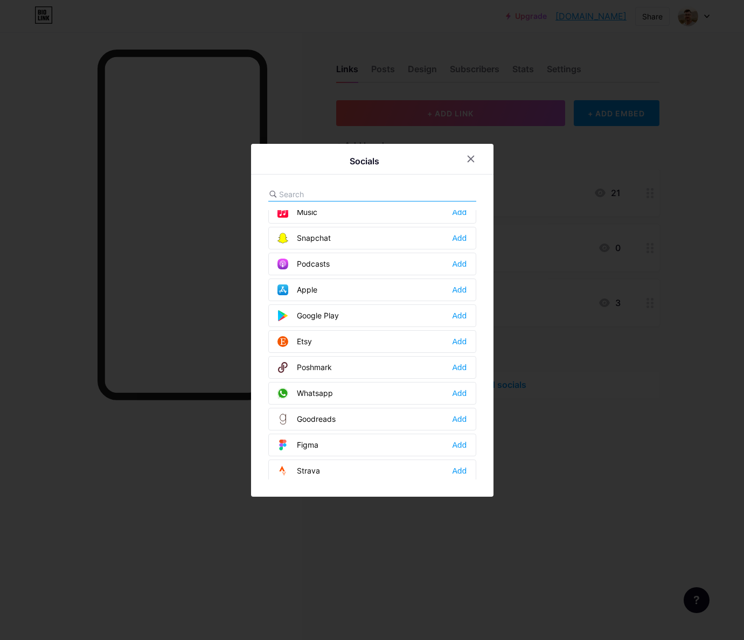
scroll to position [759, 0]
click at [324, 391] on div "Whatsapp" at bounding box center [306, 394] width 56 height 11
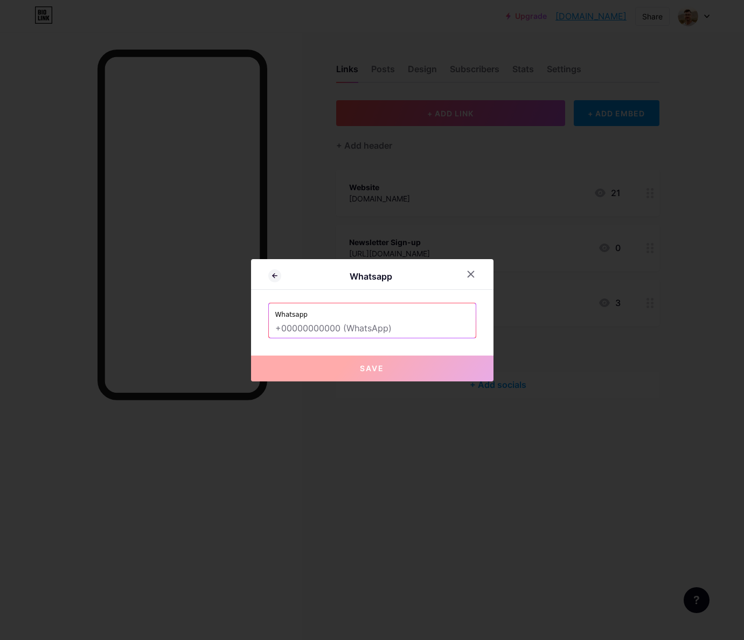
click at [332, 315] on label "Whatsapp" at bounding box center [372, 311] width 194 height 16
click at [332, 324] on input "text" at bounding box center [372, 329] width 194 height 18
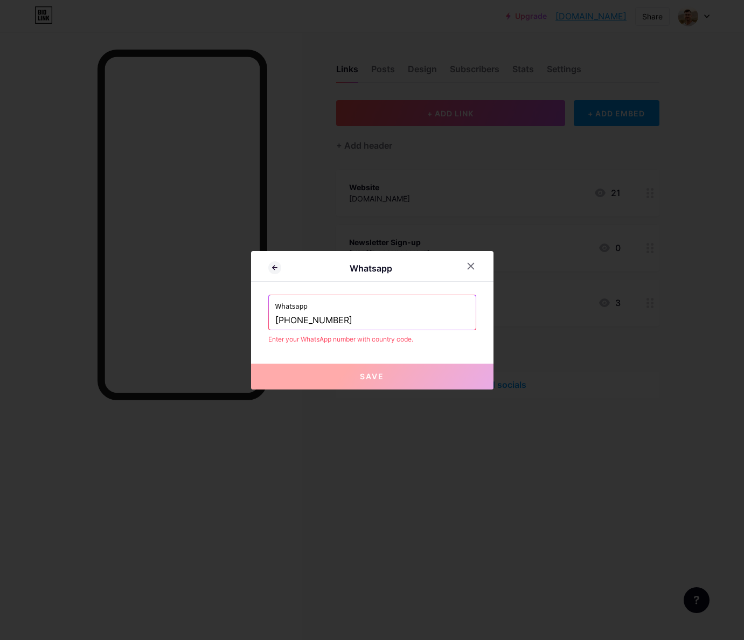
type input "[PHONE_NUMBER]"
click at [497, 340] on div at bounding box center [372, 320] width 744 height 640
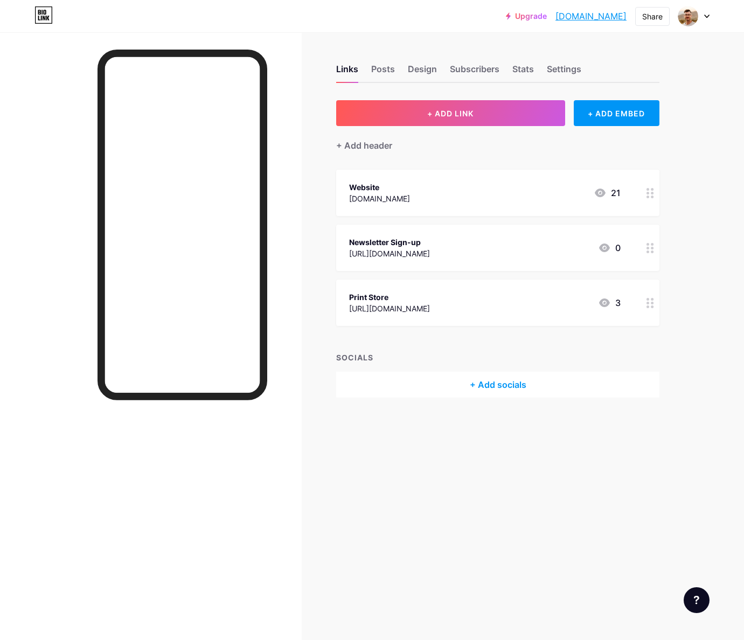
click at [539, 386] on div "+ Add socials" at bounding box center [497, 385] width 323 height 26
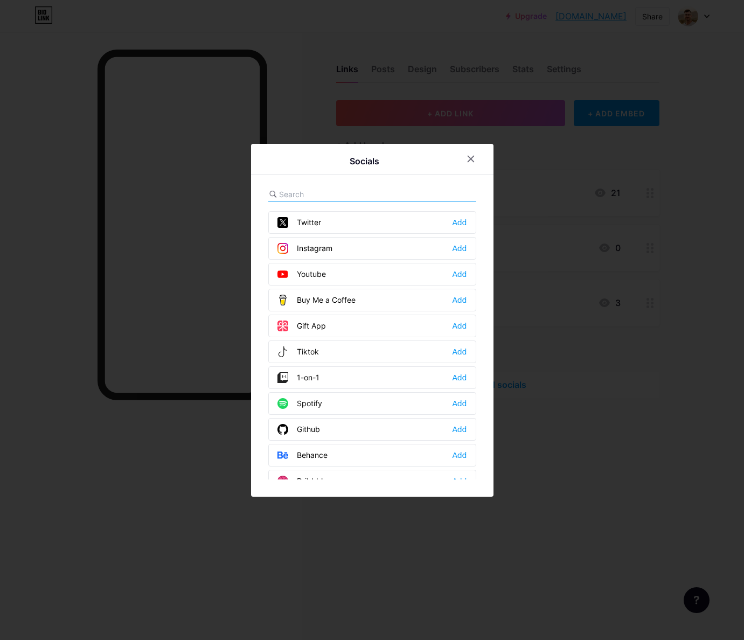
scroll to position [0, 0]
click at [459, 218] on div "Add" at bounding box center [459, 221] width 15 height 11
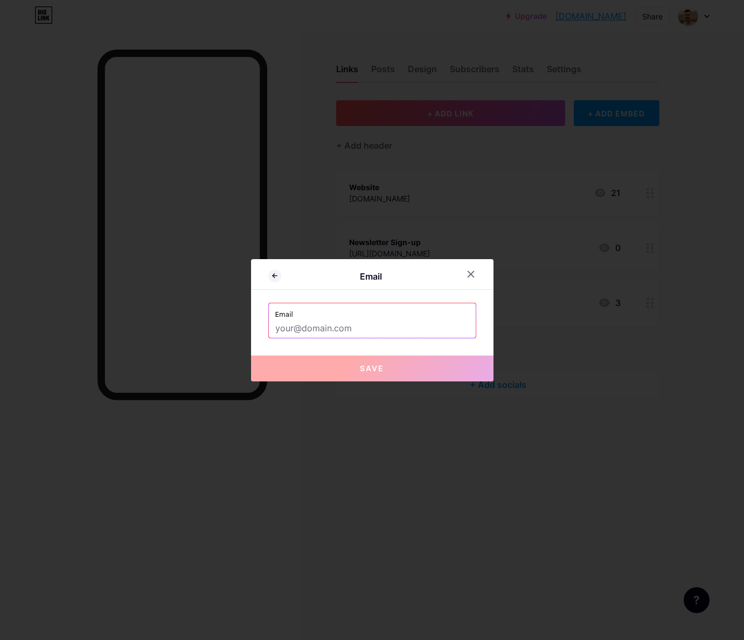
click at [291, 330] on input "text" at bounding box center [372, 329] width 194 height 18
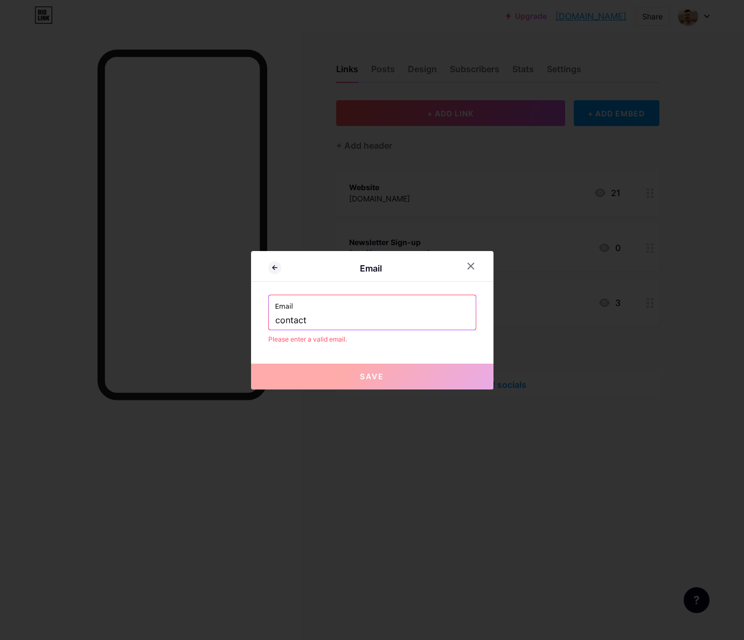
click at [308, 312] on input "contact" at bounding box center [372, 321] width 194 height 18
paste input "@[DOMAIN_NAME]"
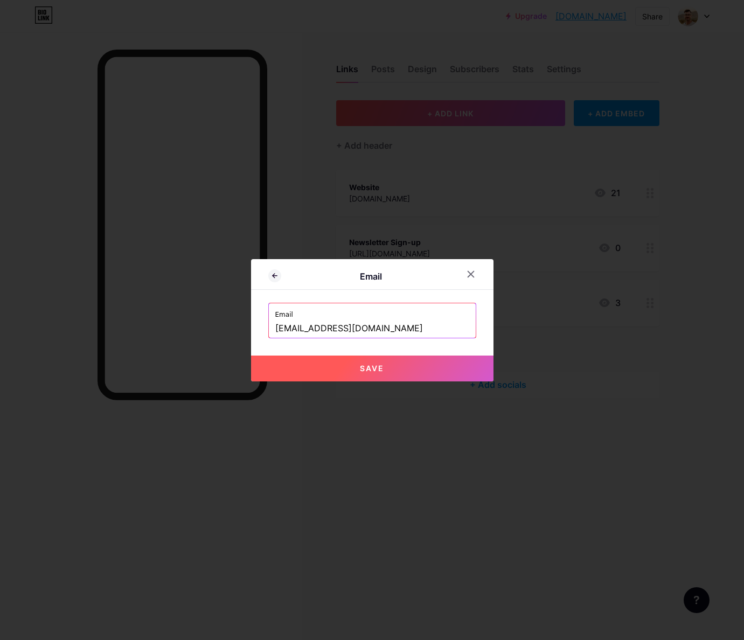
click at [388, 367] on button "Save" at bounding box center [372, 369] width 243 height 26
type input "mailto:[EMAIL_ADDRESS][DOMAIN_NAME]"
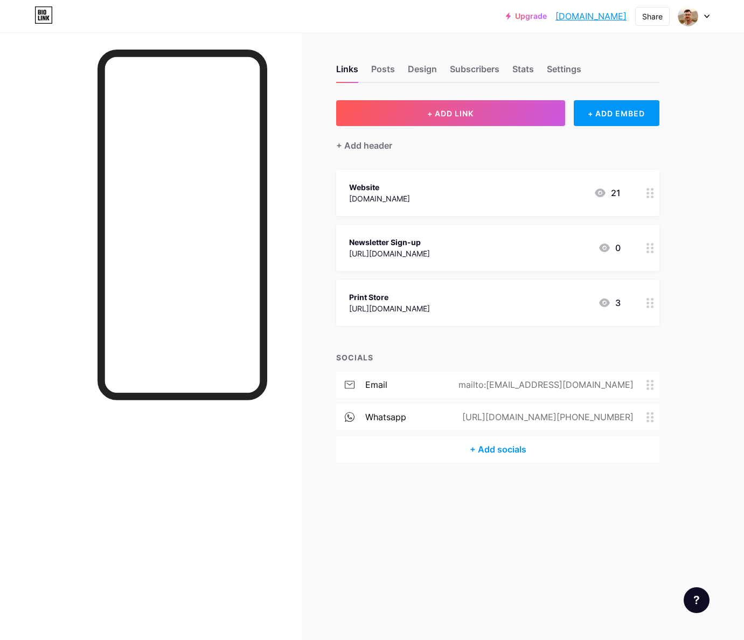
click at [474, 419] on div "whatsapp [URL][DOMAIN_NAME][PHONE_NUMBER]" at bounding box center [497, 417] width 323 height 26
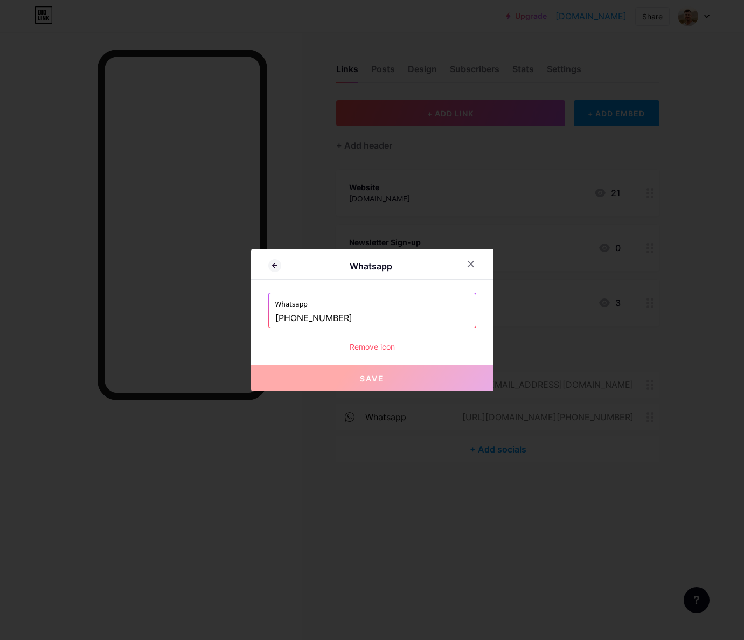
click at [288, 299] on label "Whatsapp" at bounding box center [372, 301] width 194 height 16
click at [339, 320] on input "[PHONE_NUMBER]" at bounding box center [372, 318] width 194 height 18
click at [413, 318] on input "[PHONE_NUMBER]" at bounding box center [372, 318] width 194 height 18
click at [471, 260] on icon at bounding box center [471, 264] width 9 height 9
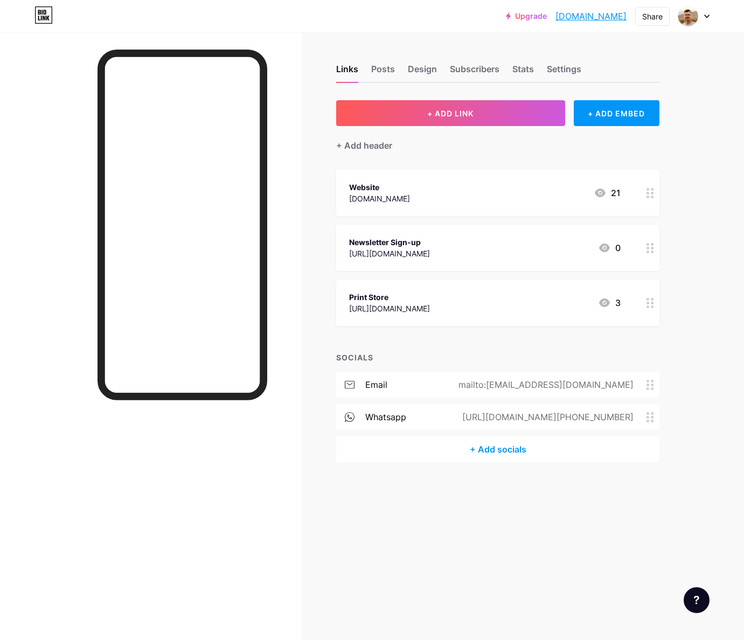
click at [582, 420] on div "[URL][DOMAIN_NAME][PHONE_NUMBER]" at bounding box center [546, 417] width 202 height 13
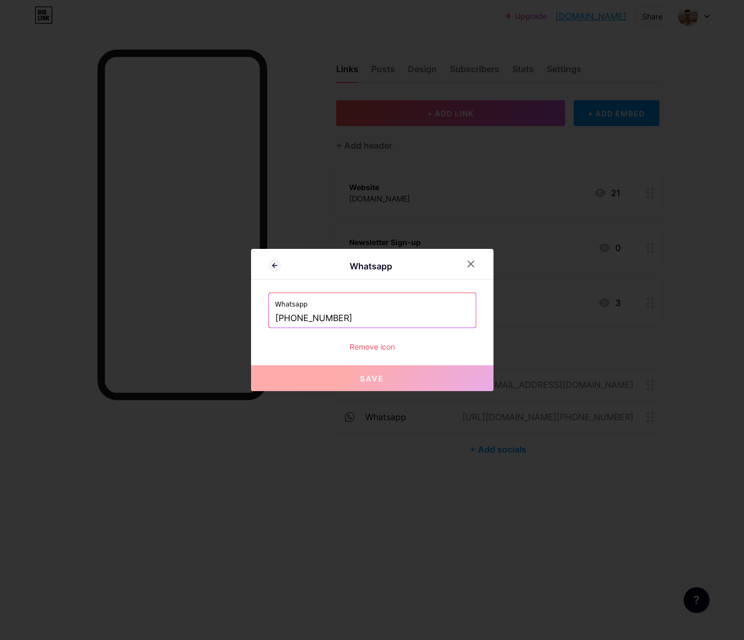
click at [361, 324] on input "[PHONE_NUMBER]" at bounding box center [372, 318] width 194 height 18
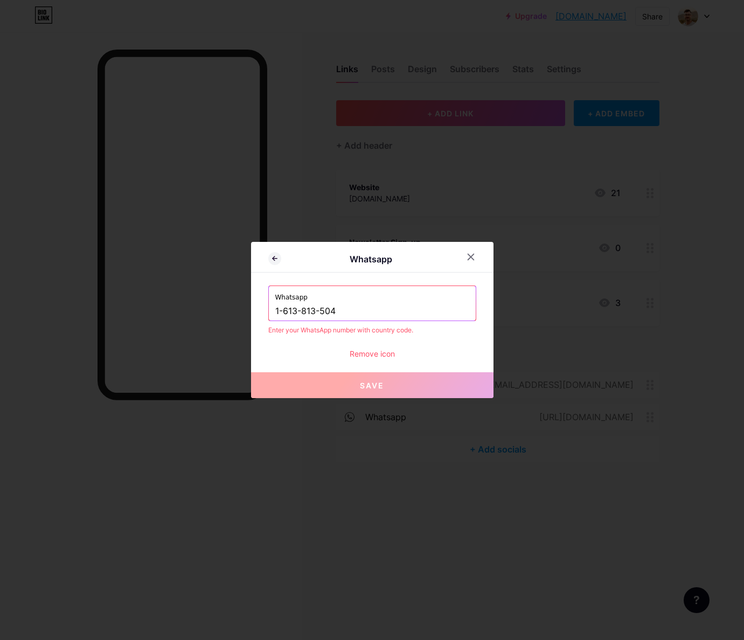
type input "[PHONE_NUMBER]"
click at [471, 354] on div "Remove icon" at bounding box center [372, 353] width 208 height 11
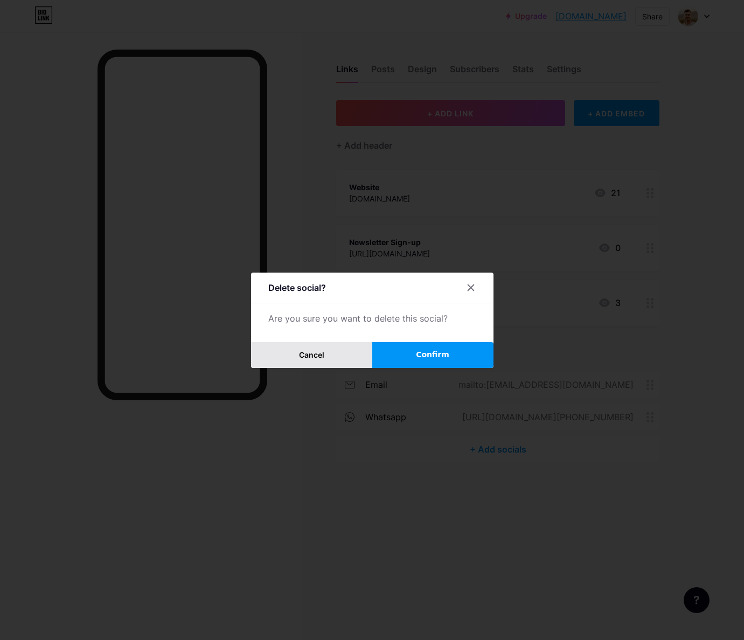
click at [306, 356] on span "Cancel" at bounding box center [311, 354] width 25 height 9
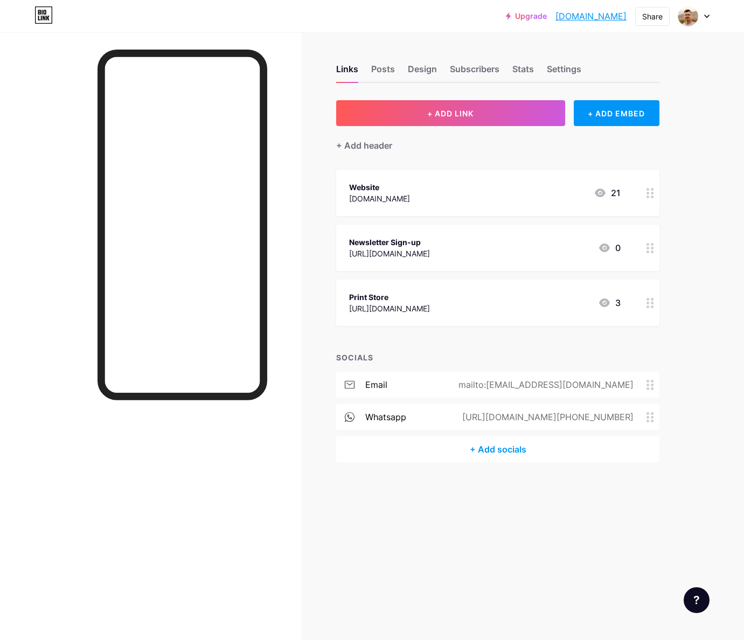
click at [547, 417] on div "[URL][DOMAIN_NAME][PHONE_NUMBER]" at bounding box center [546, 417] width 202 height 13
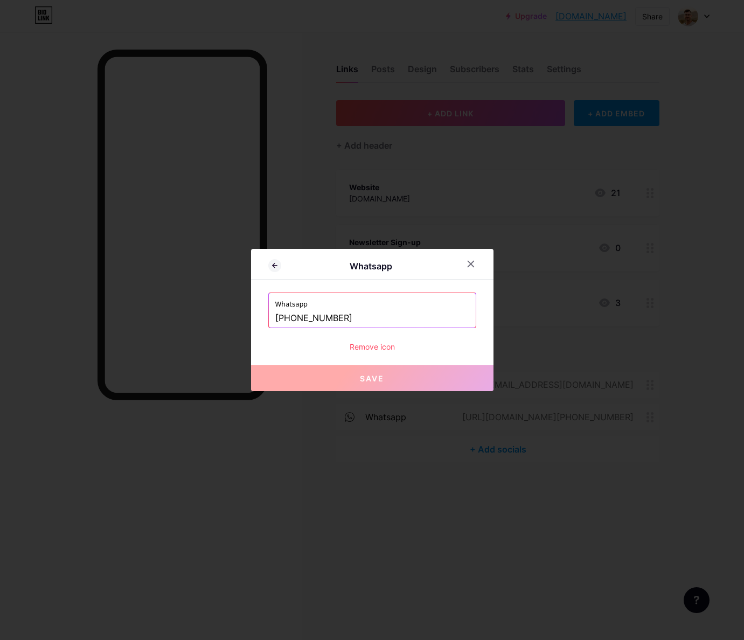
click at [352, 308] on label "Whatsapp" at bounding box center [372, 301] width 194 height 16
click at [358, 315] on input "[PHONE_NUMBER]" at bounding box center [372, 318] width 194 height 18
click at [392, 315] on input "[PHONE_NUMBER]" at bounding box center [372, 318] width 194 height 18
click at [0, 640] on com-1password-button at bounding box center [0, 640] width 0 height 0
click at [371, 322] on input "[PHONE_NUMBER]" at bounding box center [372, 318] width 194 height 18
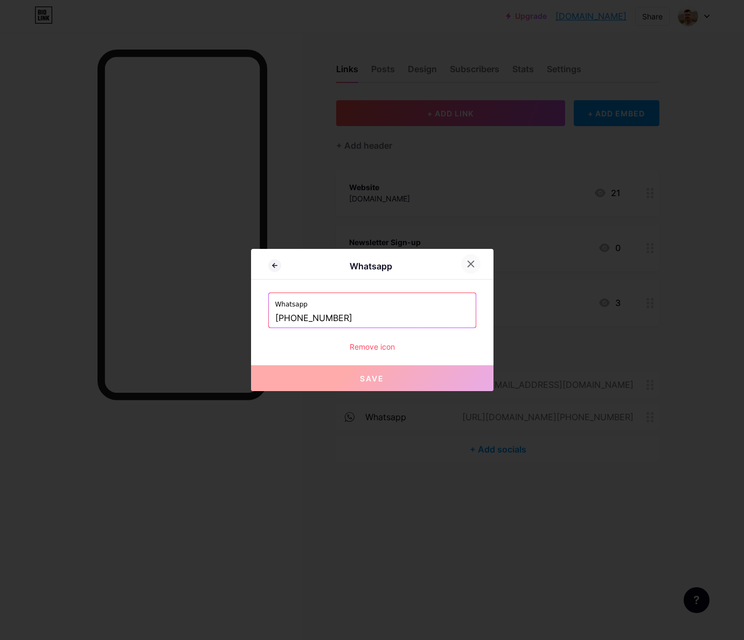
click at [477, 266] on div at bounding box center [470, 263] width 19 height 19
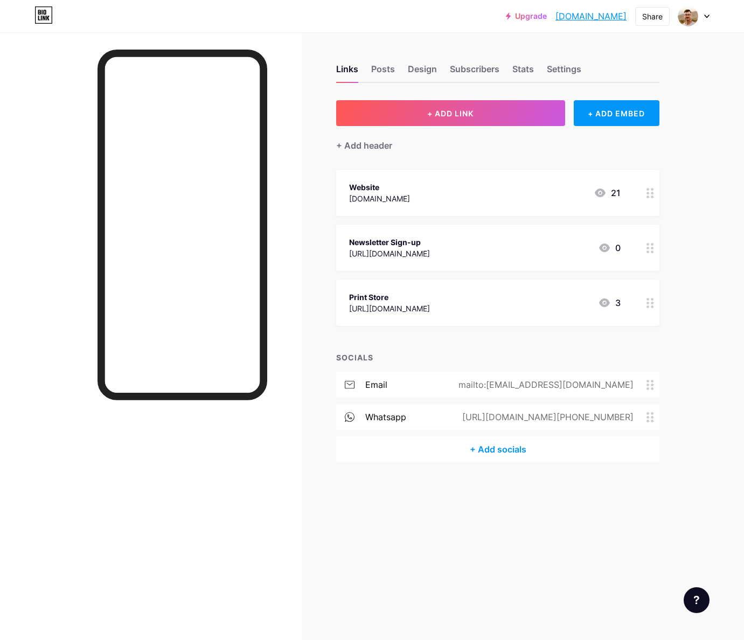
click at [667, 459] on div "Links Posts Design Subscribers Stats Settings + ADD LINK + ADD EMBED + Add head…" at bounding box center [352, 274] width 705 height 484
click at [428, 72] on div "Design" at bounding box center [422, 72] width 29 height 19
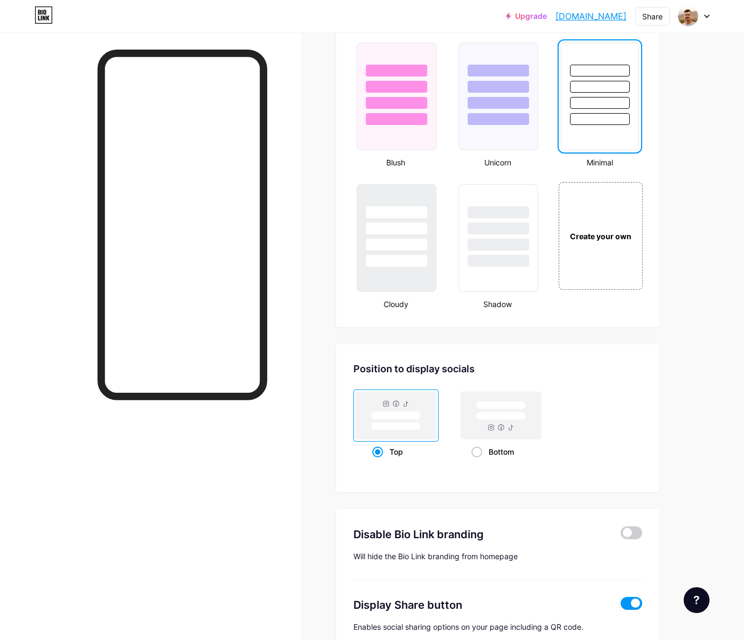
scroll to position [1131, 0]
click at [504, 422] on rect at bounding box center [501, 414] width 80 height 47
click at [479, 461] on input "Bottom" at bounding box center [475, 464] width 7 height 7
radio input "true"
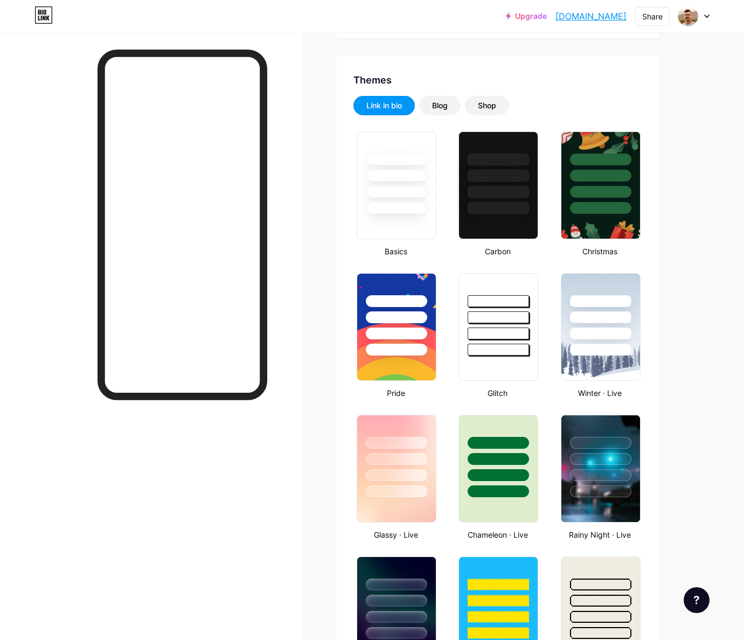
scroll to position [0, 0]
